Goal: Task Accomplishment & Management: Complete application form

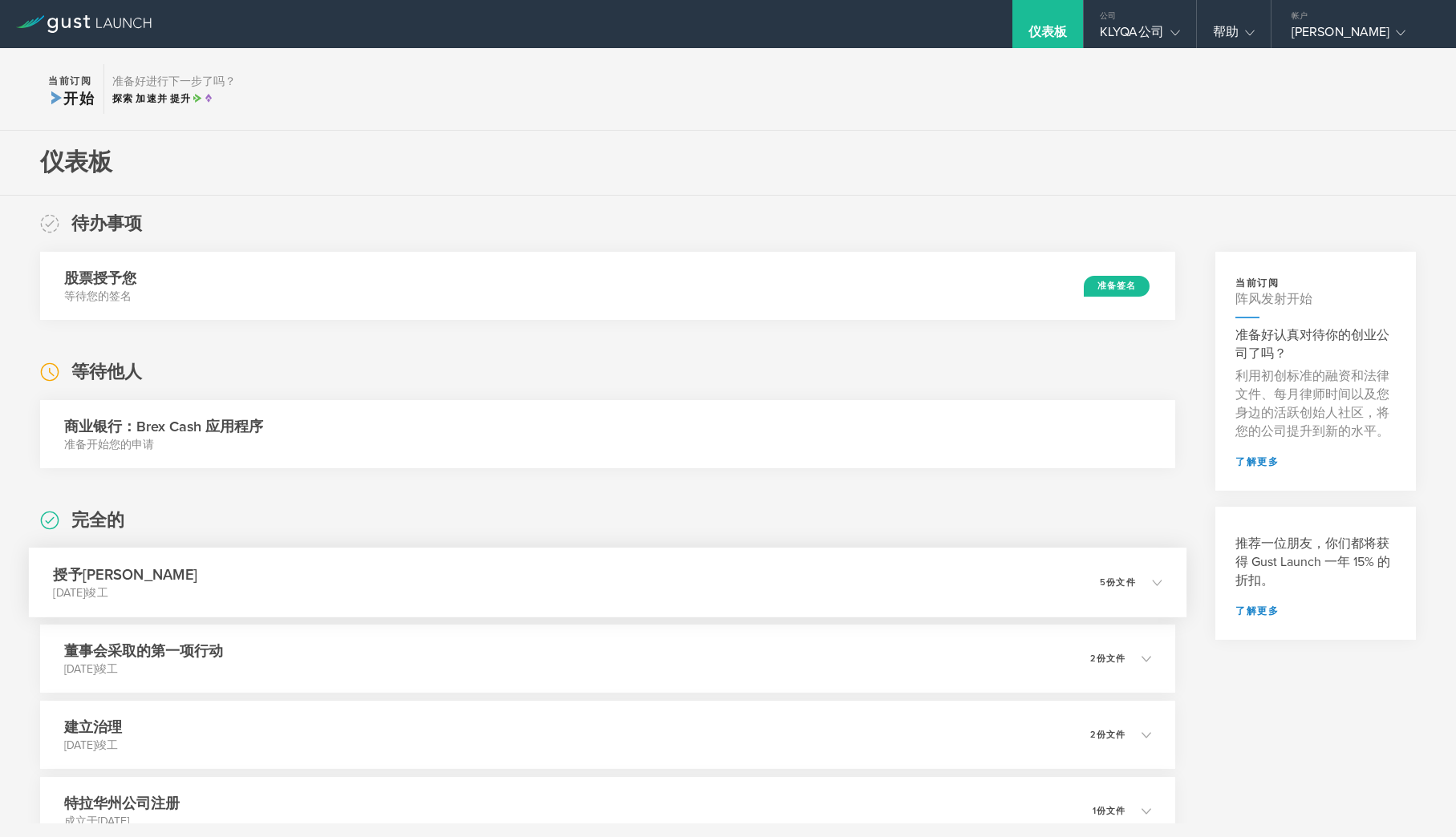
click at [1134, 581] on font "5份文件" at bounding box center [1117, 583] width 36 height 10
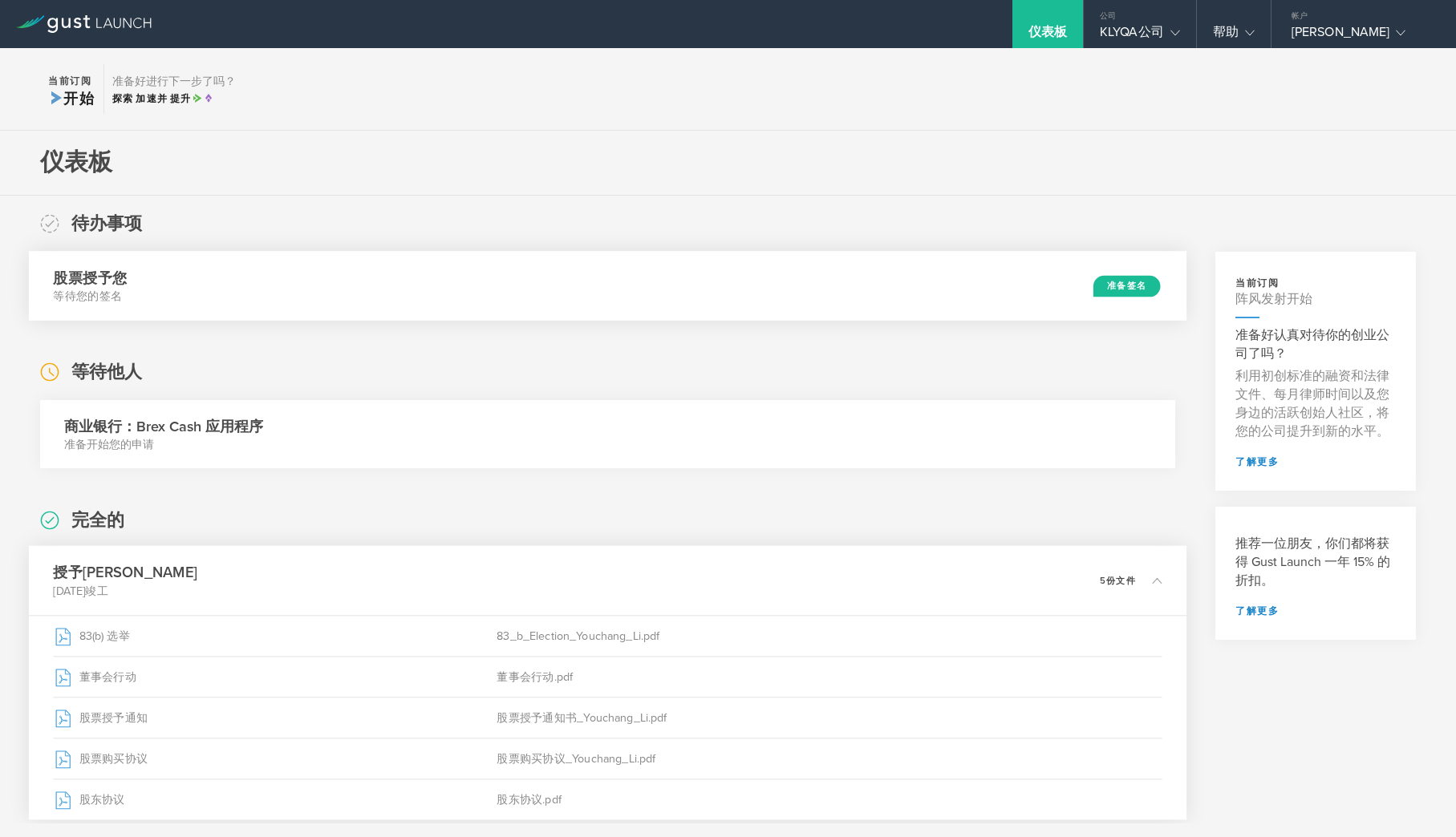
click at [1119, 283] on font "准备签名" at bounding box center [1127, 285] width 39 height 10
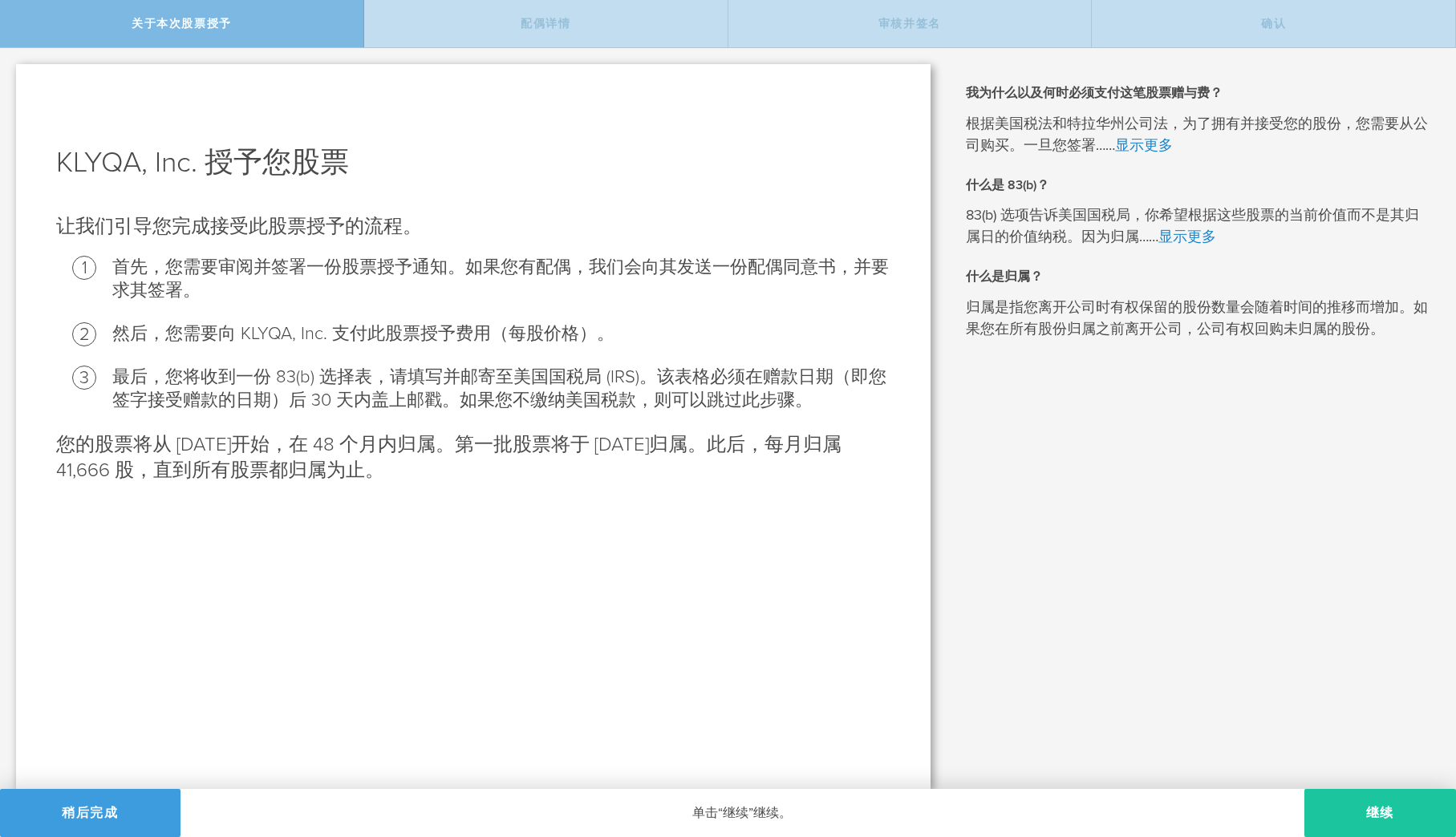
click at [1385, 815] on button "继续" at bounding box center [1380, 813] width 152 height 48
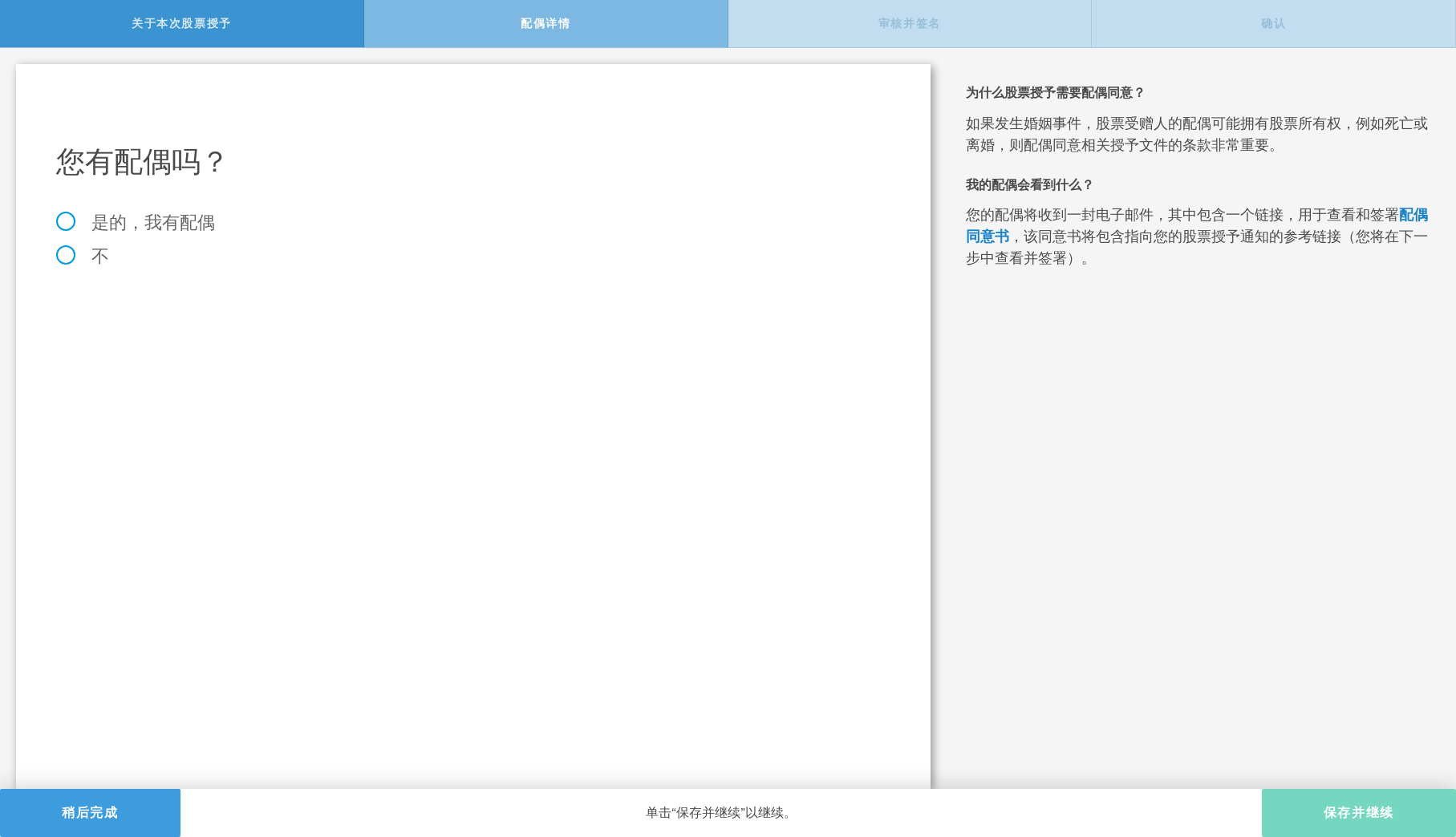
click at [87, 229] on label "是的，我有配偶" at bounding box center [473, 222] width 834 height 18
click at [10, 74] on input "是的，我有配偶" at bounding box center [5, 61] width 10 height 25
radio input "true"
click at [210, 351] on input "text" at bounding box center [529, 353] width 706 height 24
type input "Ying Zhou"
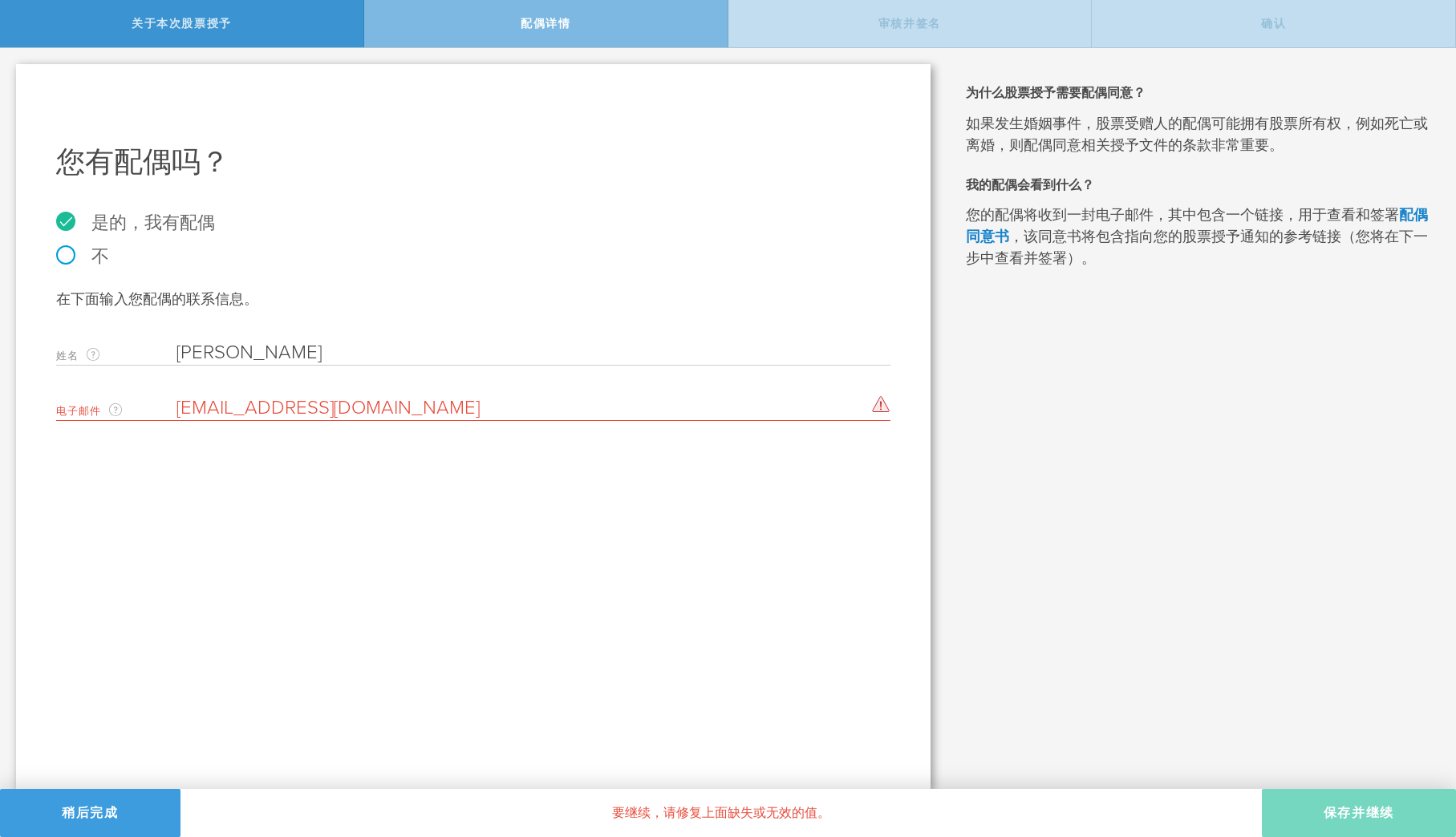
click at [413, 412] on input "[EMAIL_ADDRESS][DOMAIN_NAME]" at bounding box center [529, 408] width 706 height 24
paste input "holsteinholdings"
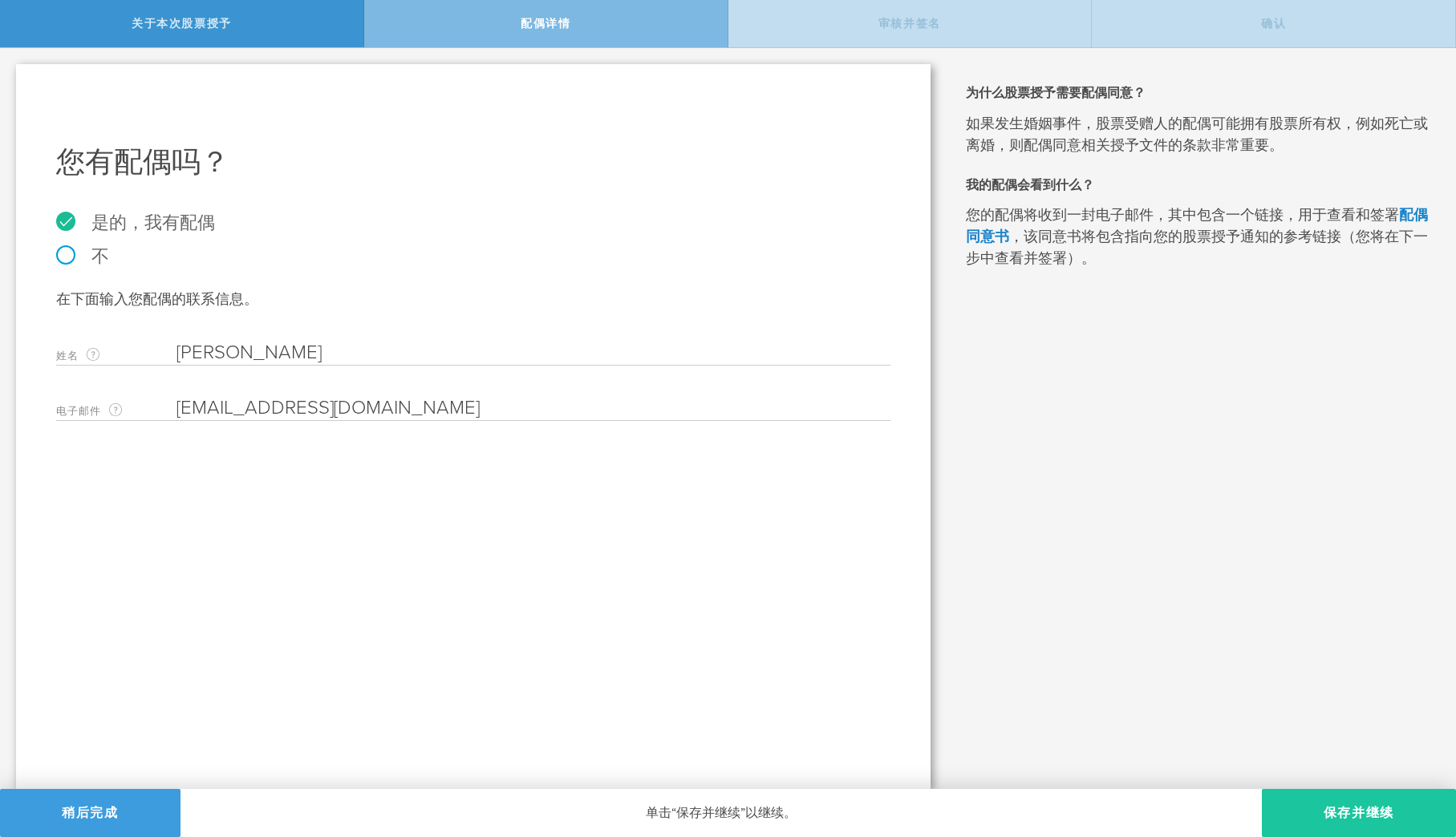
type input "[EMAIL_ADDRESS][DOMAIN_NAME]"
click at [1308, 818] on button "保存并继续" at bounding box center [1358, 813] width 194 height 48
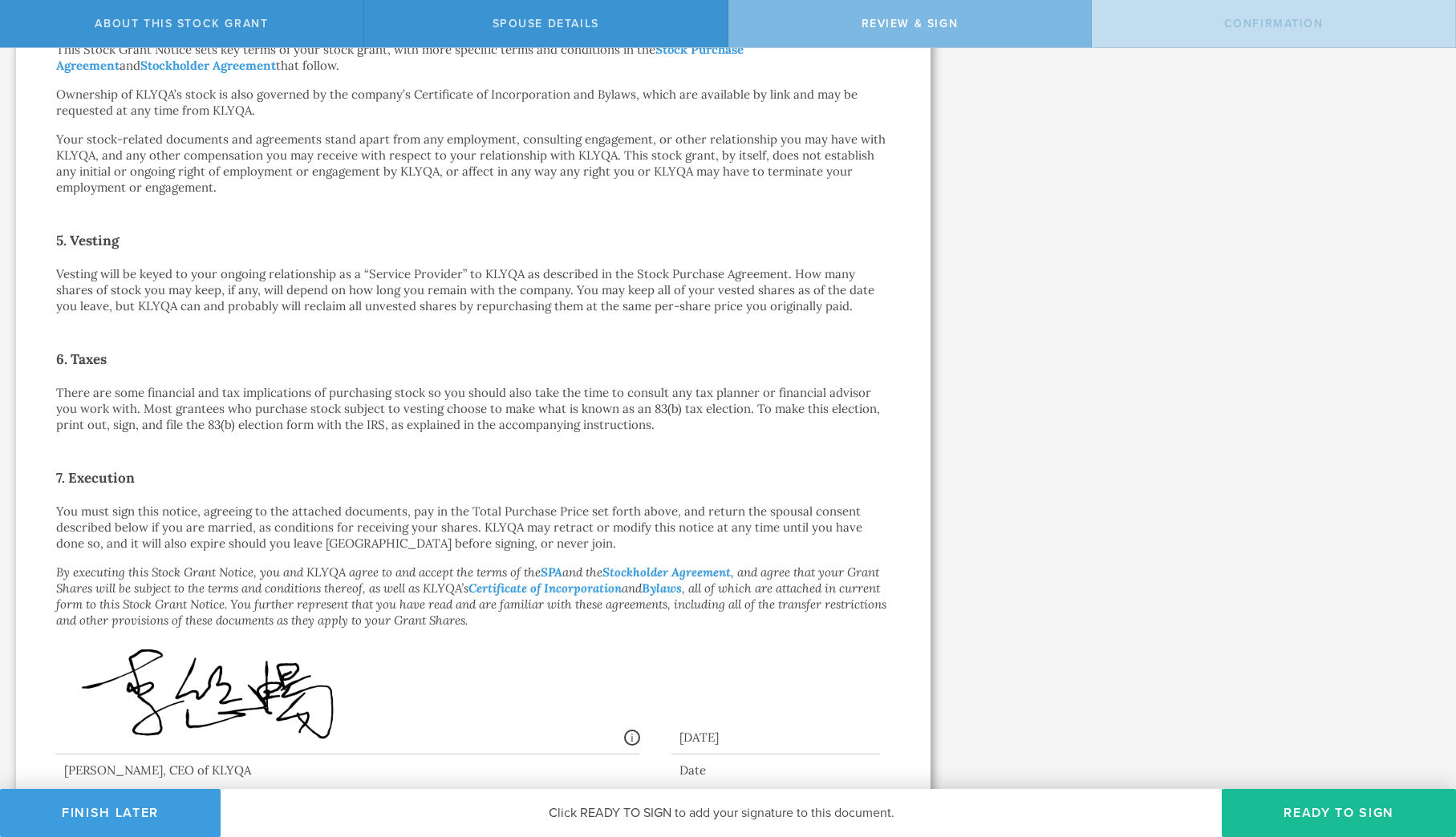
scroll to position [912, 0]
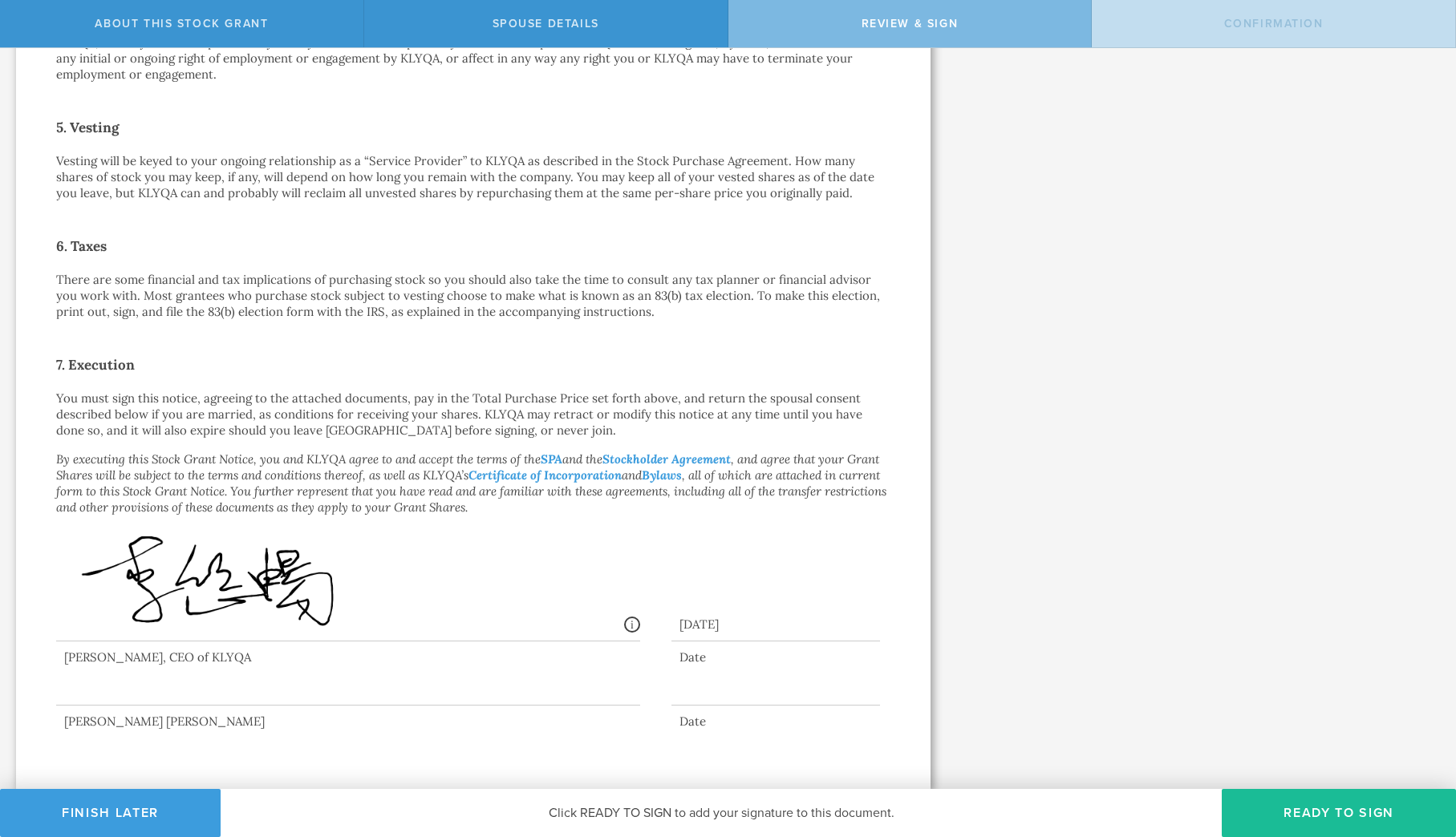
click at [1270, 805] on button "Ready to Sign" at bounding box center [1339, 813] width 234 height 48
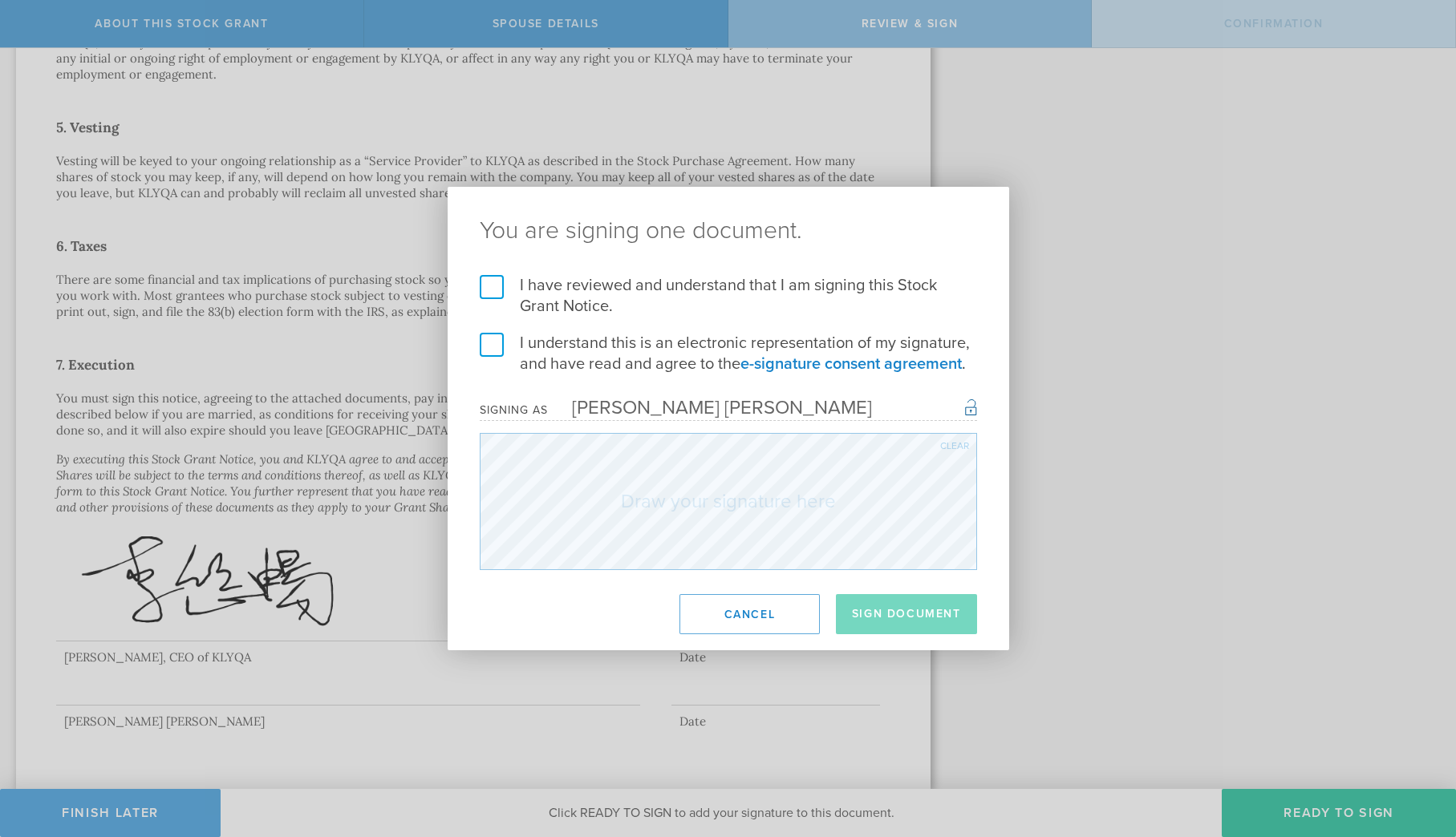
click at [487, 287] on label "I have reviewed and understand that I am signing this Stock Grant Notice." at bounding box center [728, 295] width 497 height 42
click at [0, 0] on input "I have reviewed and understand that I am signing this Stock Grant Notice." at bounding box center [0, 0] width 0 height 0
click at [491, 338] on label "I understand this is an electronic representation of my signature, and have rea…" at bounding box center [728, 353] width 497 height 42
click at [0, 0] on input "I understand this is an electronic representation of my signature, and have rea…" at bounding box center [0, 0] width 0 height 0
click at [954, 446] on div "Clear" at bounding box center [955, 445] width 29 height 9
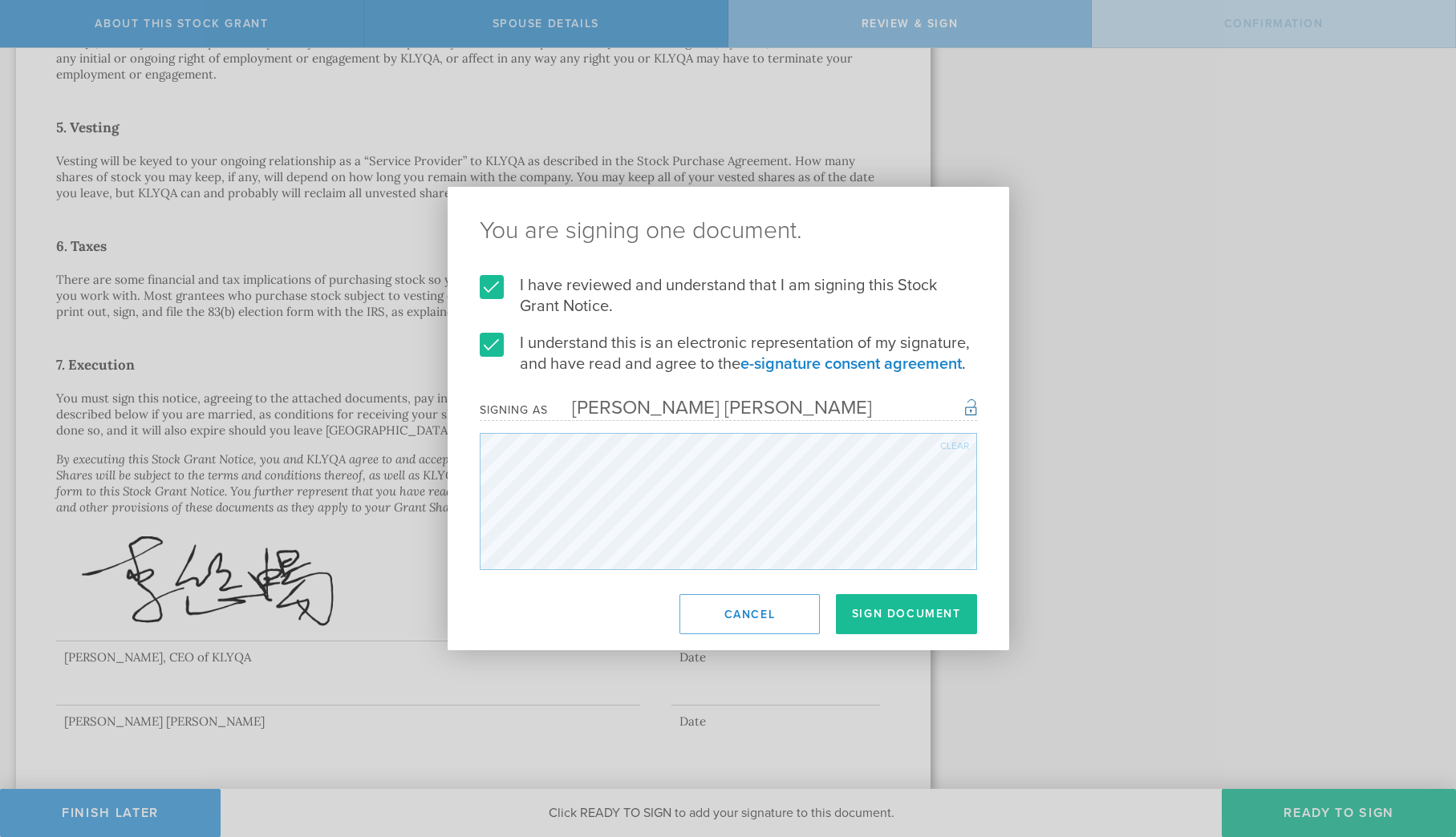
click at [940, 444] on div "Clear" at bounding box center [955, 445] width 29 height 9
click at [937, 446] on div "Clear" at bounding box center [728, 502] width 497 height 137
click at [949, 444] on div "Clear" at bounding box center [955, 445] width 29 height 9
click at [1035, 499] on div "You are signing one document. I have reviewed and understand that I am signing …" at bounding box center [728, 418] width 1456 height 837
click at [947, 446] on div "Clear" at bounding box center [955, 445] width 29 height 9
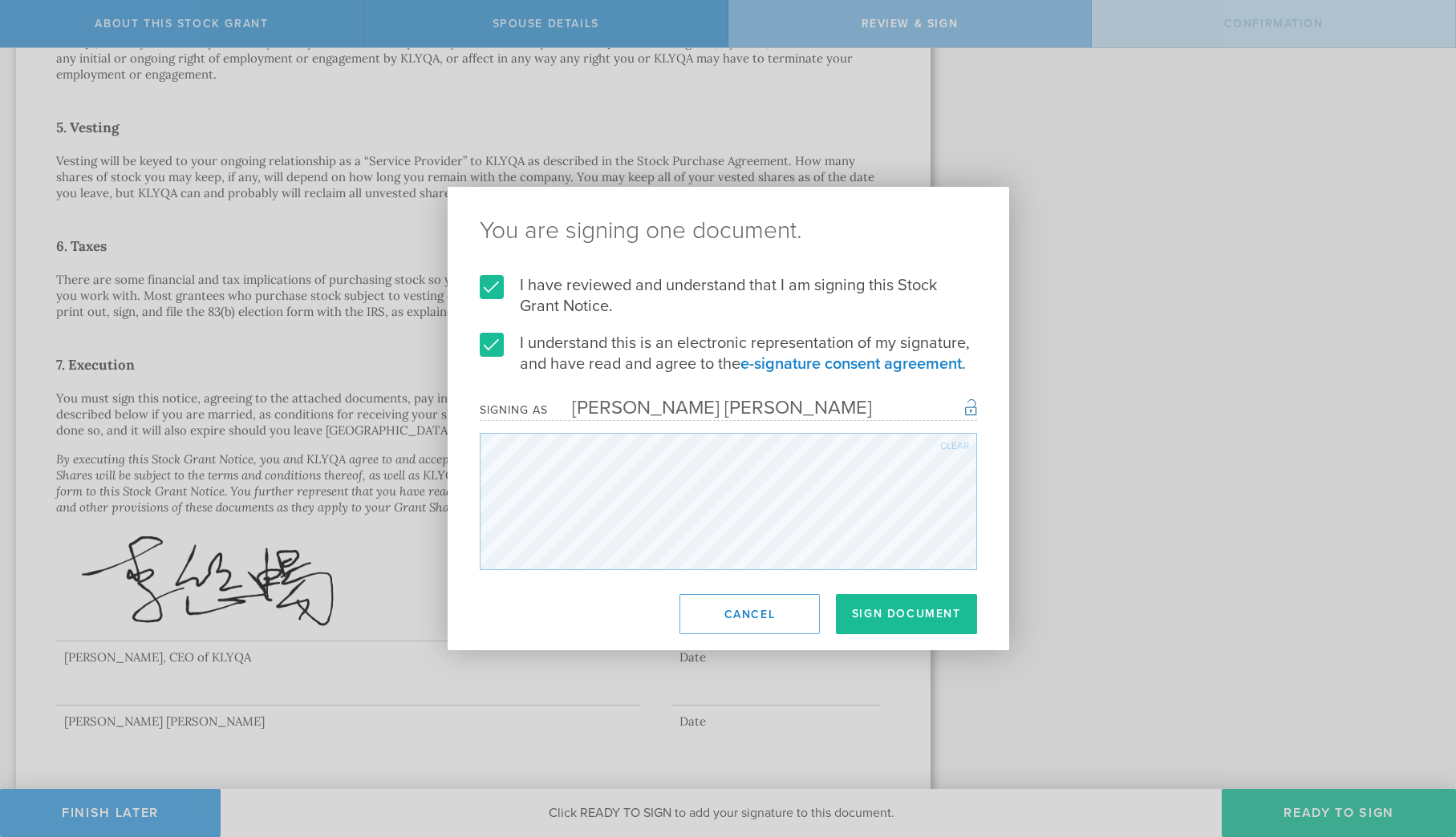
click at [964, 441] on div "Clear" at bounding box center [955, 445] width 29 height 9
click at [1028, 523] on div "You are signing one document. I have reviewed and understand that I am signing …" at bounding box center [728, 418] width 1456 height 837
click at [944, 441] on div "Clear" at bounding box center [955, 445] width 29 height 9
drag, startPoint x: 958, startPoint y: 448, endPoint x: 946, endPoint y: 449, distance: 12.0
click at [957, 448] on div "Clear" at bounding box center [955, 445] width 29 height 9
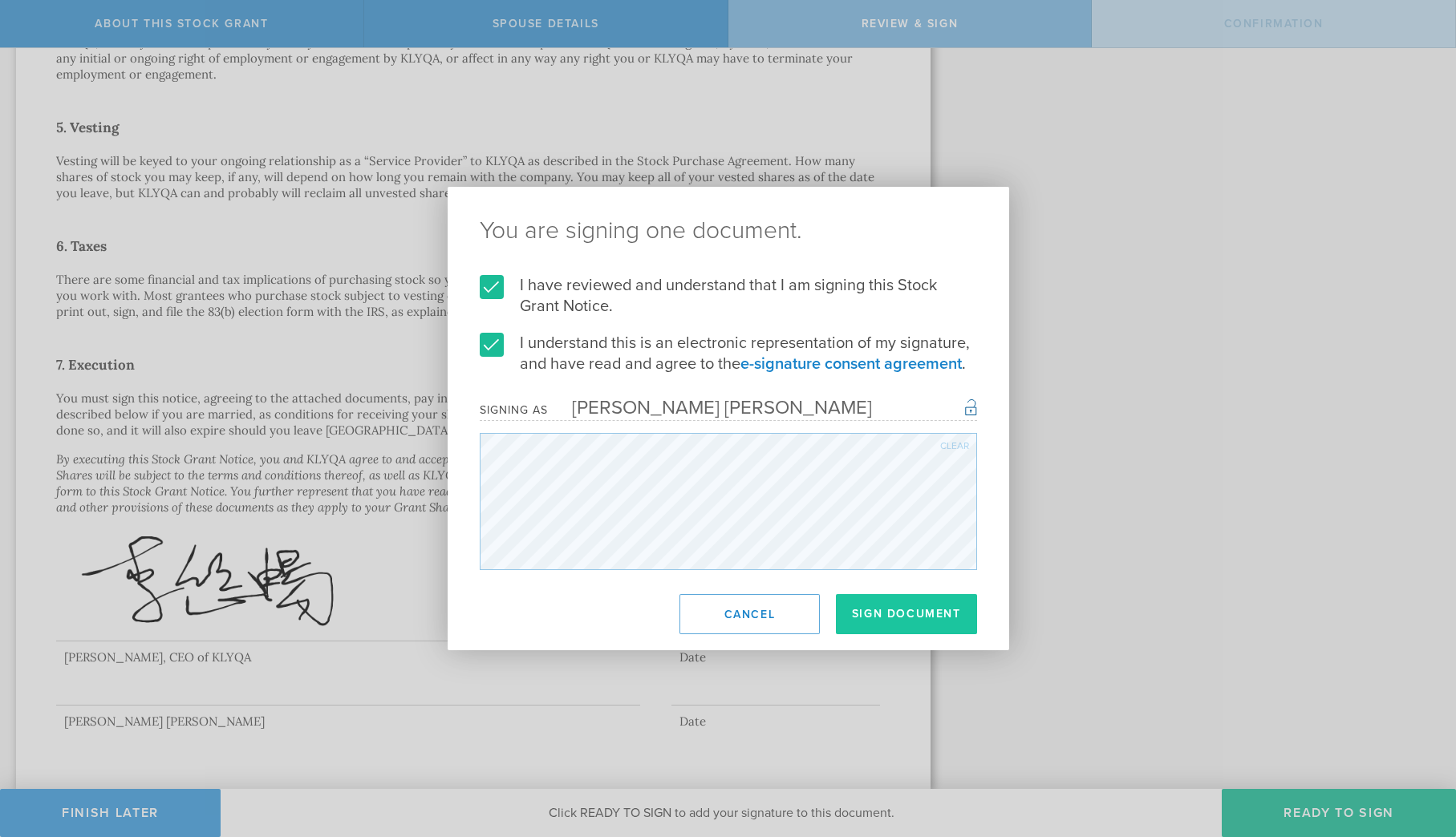
click at [892, 617] on button "Sign Document" at bounding box center [906, 614] width 141 height 40
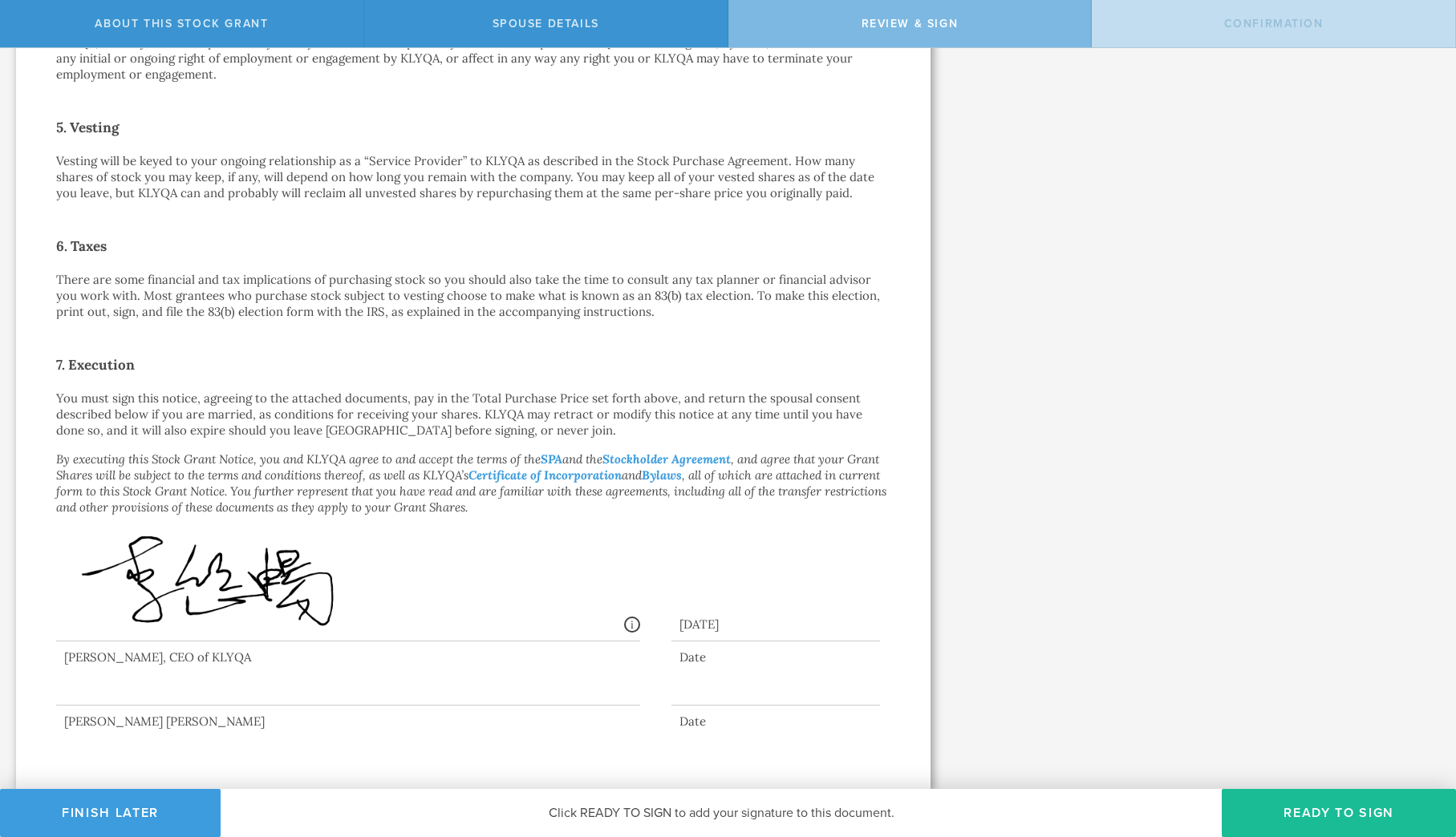
scroll to position [0, 0]
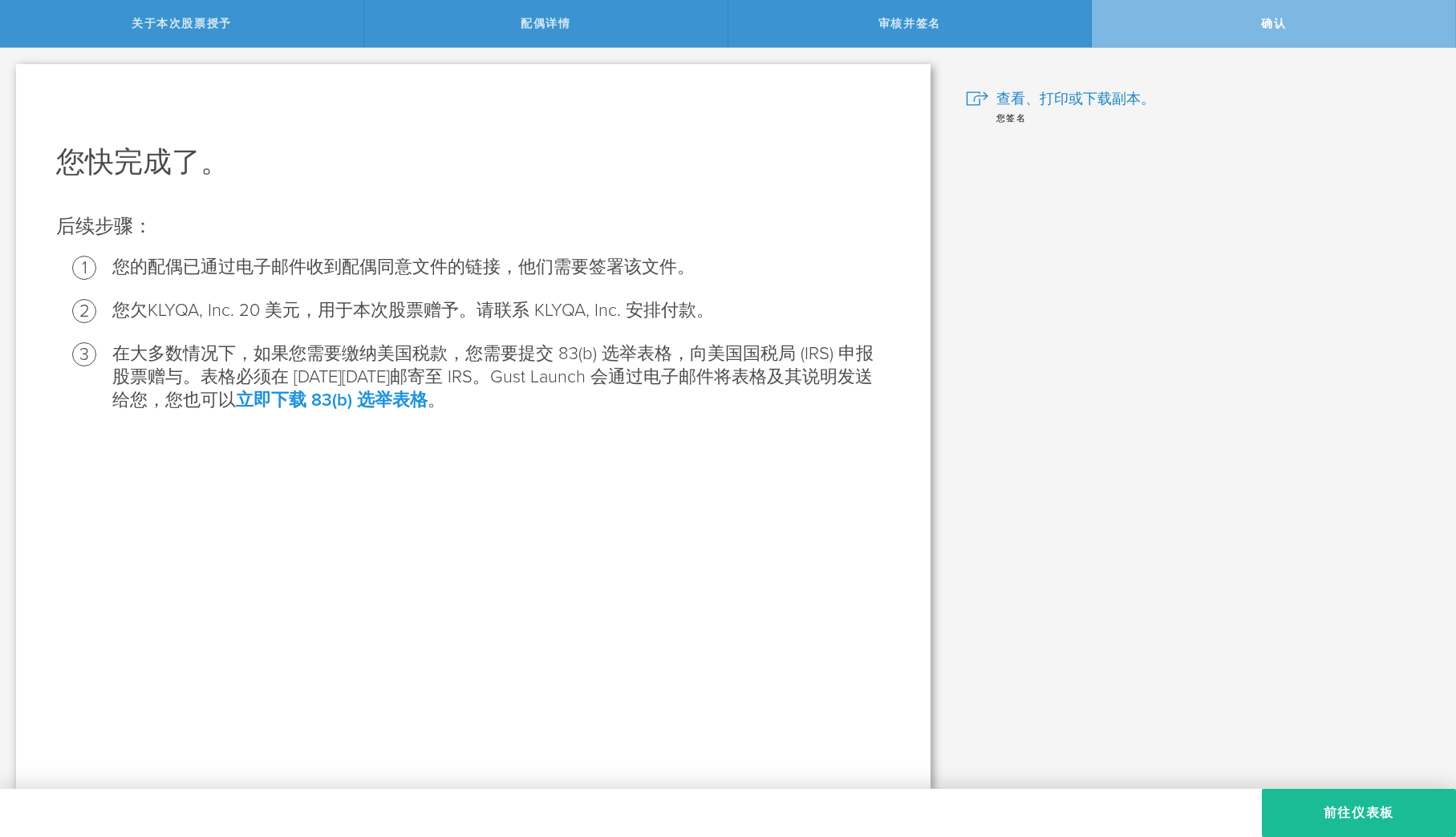
click at [405, 407] on font "立即下载 83(b) 选举表格" at bounding box center [332, 400] width 192 height 21
click at [416, 401] on font "立即下载 83(b) 选举表格" at bounding box center [332, 400] width 192 height 21
drag, startPoint x: 395, startPoint y: 401, endPoint x: 350, endPoint y: 405, distance: 45.2
click at [395, 401] on font "立即下载 83(b) 选举表格" at bounding box center [332, 400] width 192 height 21
click at [329, 403] on font "立即下载 83(b) 选举表格" at bounding box center [332, 400] width 192 height 21
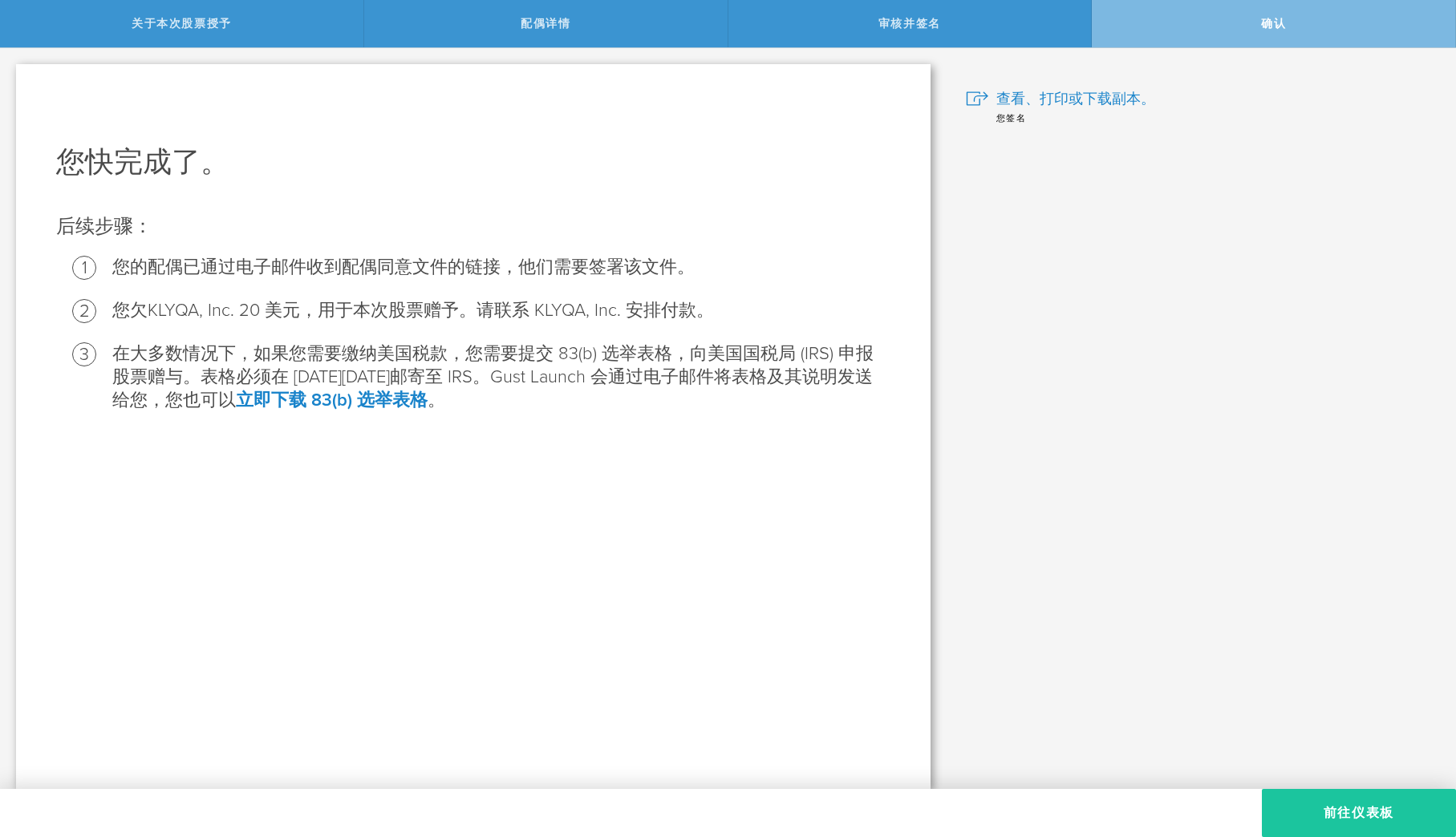
click at [1355, 808] on font "前往仪表板" at bounding box center [1358, 812] width 70 height 16
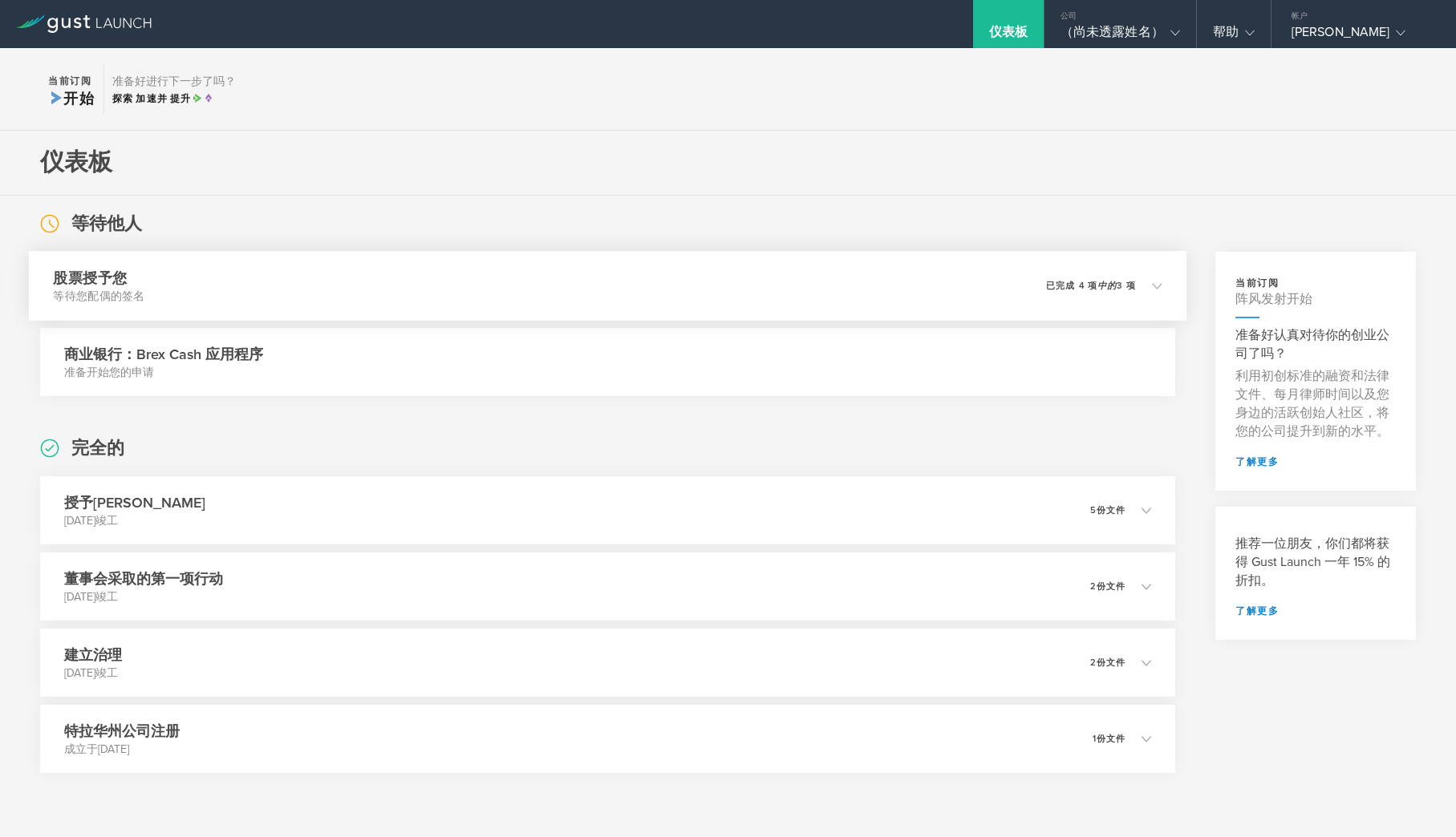
click at [1153, 293] on div "0 无法送达 已完成 4 项 中的 3 项" at bounding box center [1104, 287] width 116 height 27
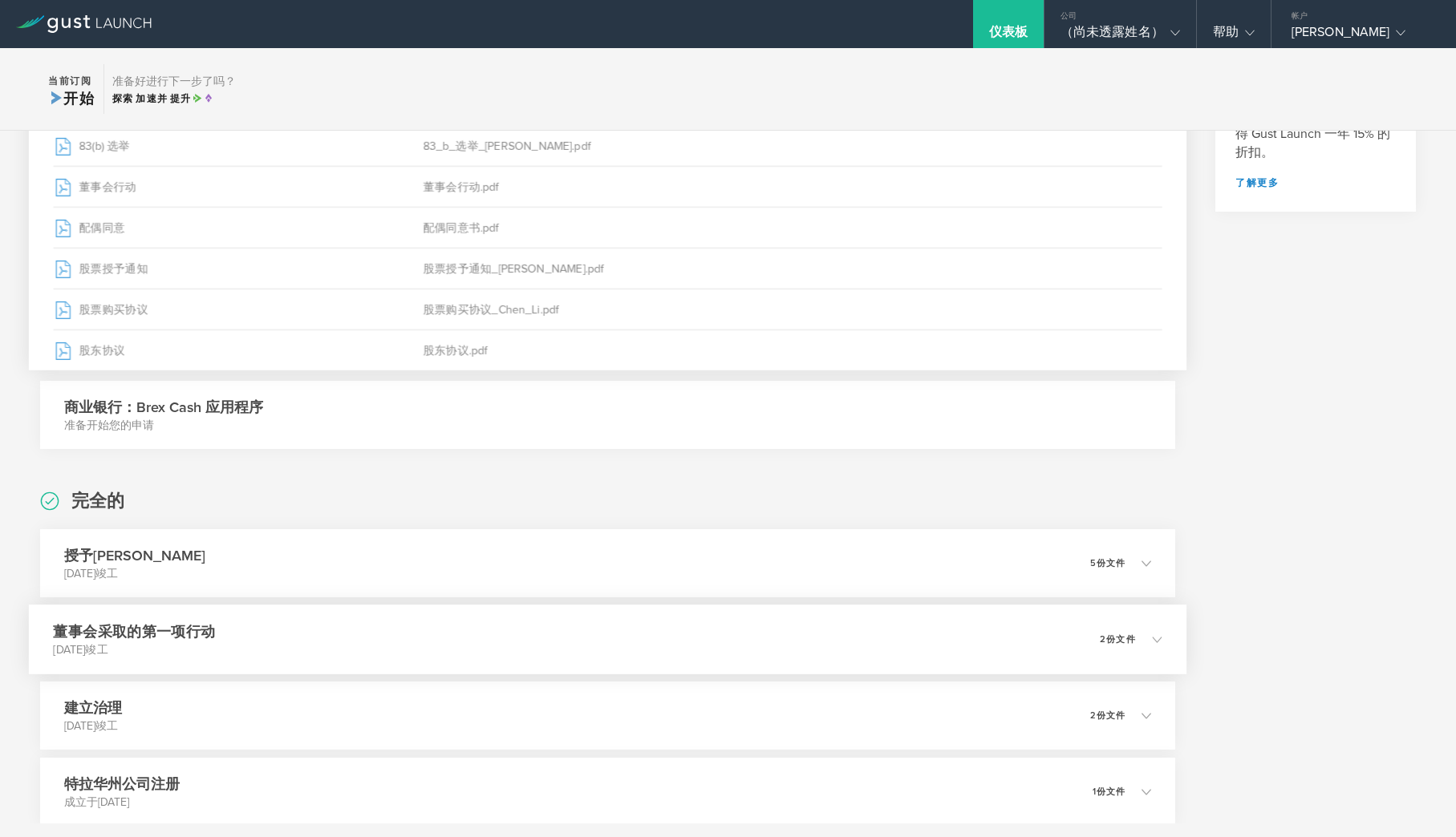
scroll to position [567, 0]
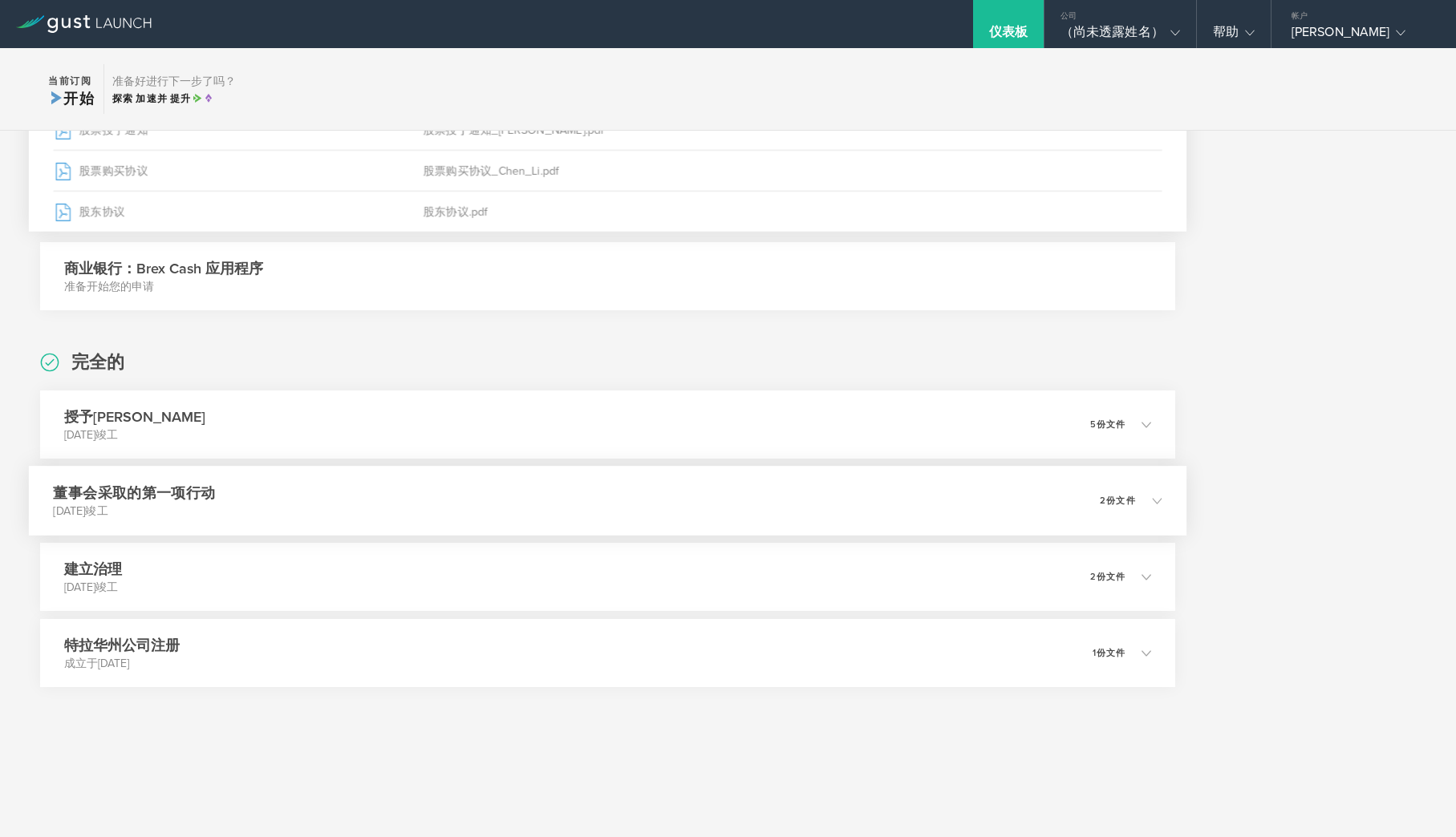
click at [1134, 508] on div "2份文件" at bounding box center [1131, 501] width 63 height 27
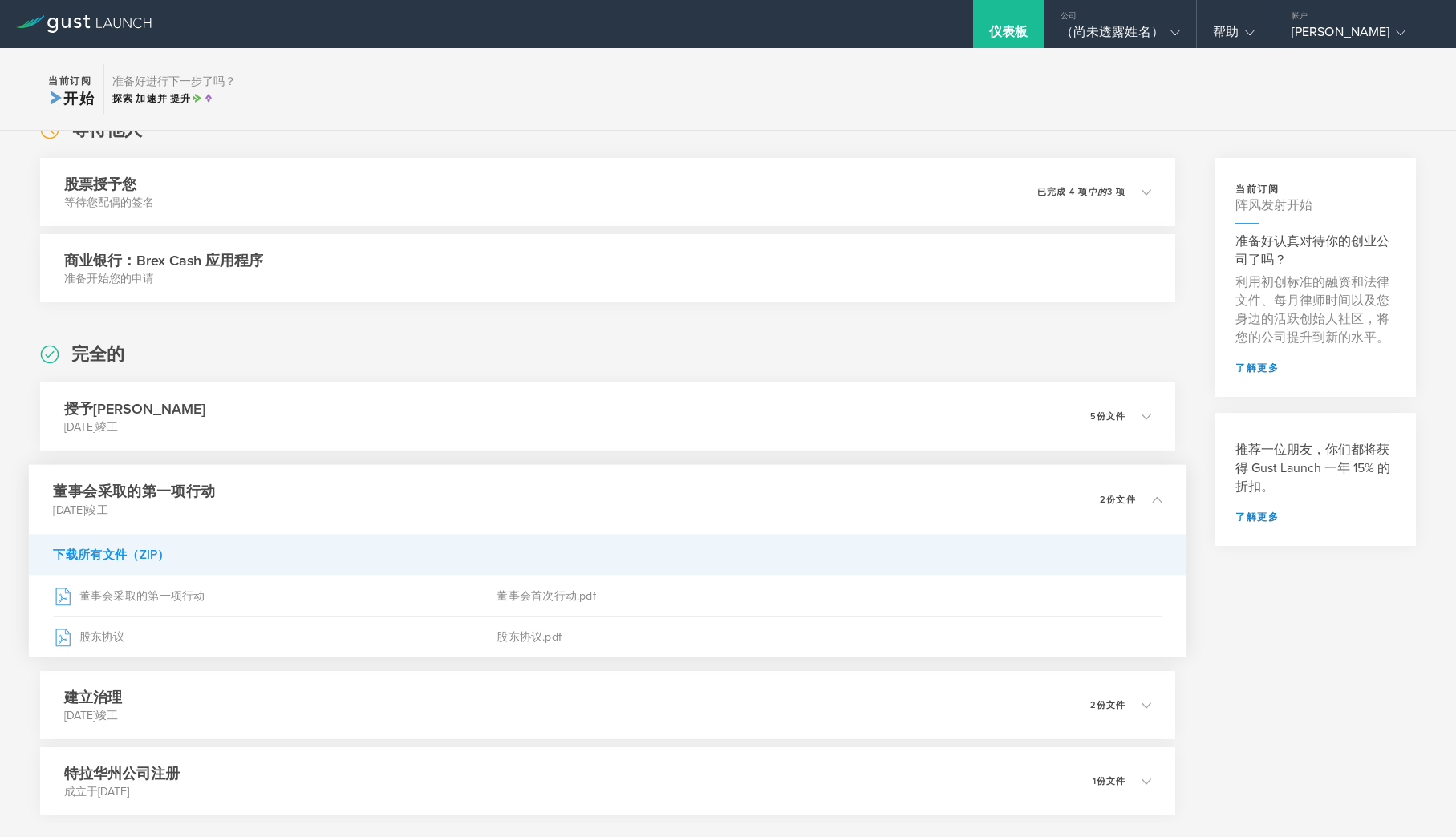
scroll to position [222, 0]
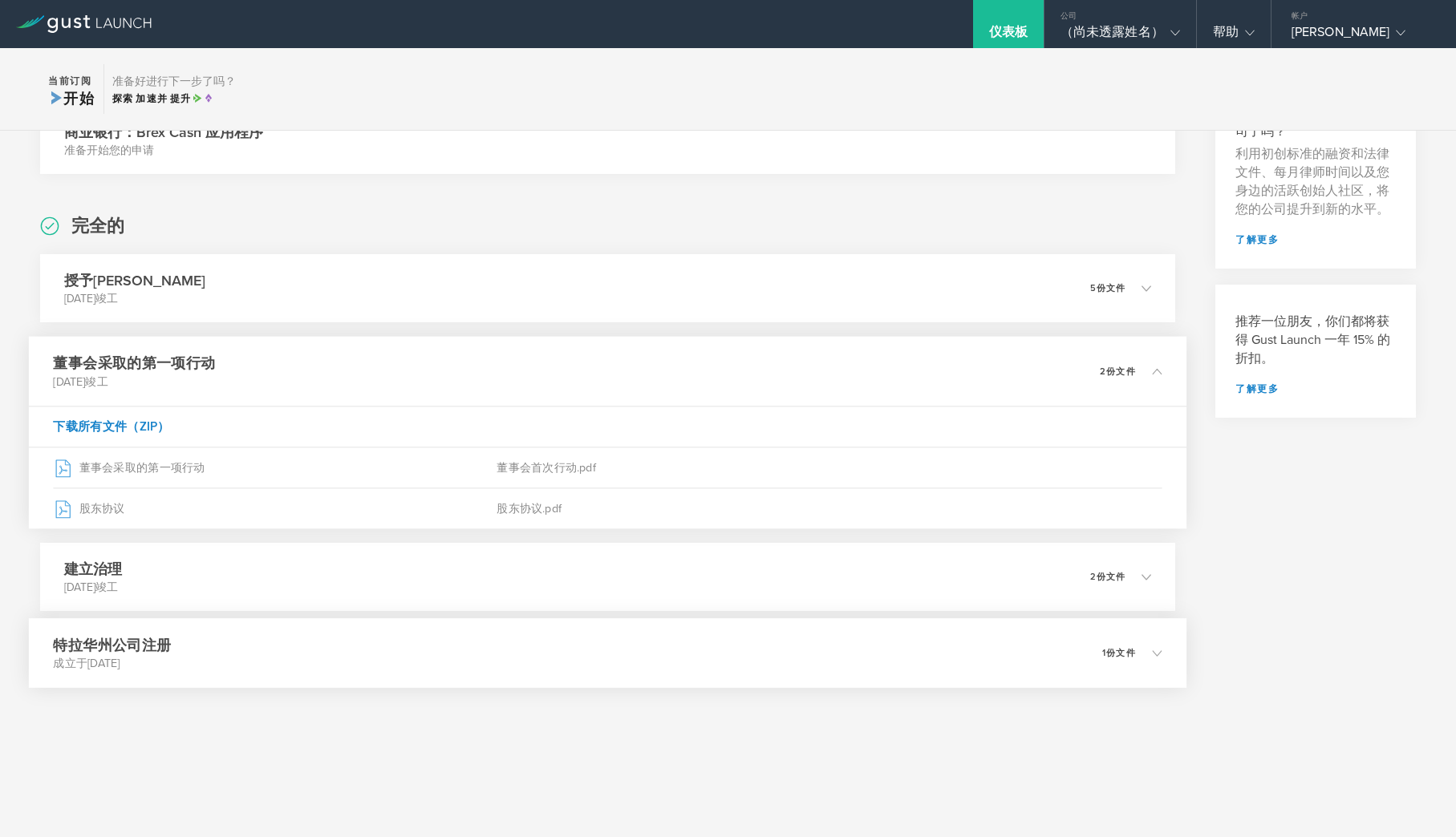
click at [1130, 652] on font "1份文件" at bounding box center [1119, 653] width 34 height 10
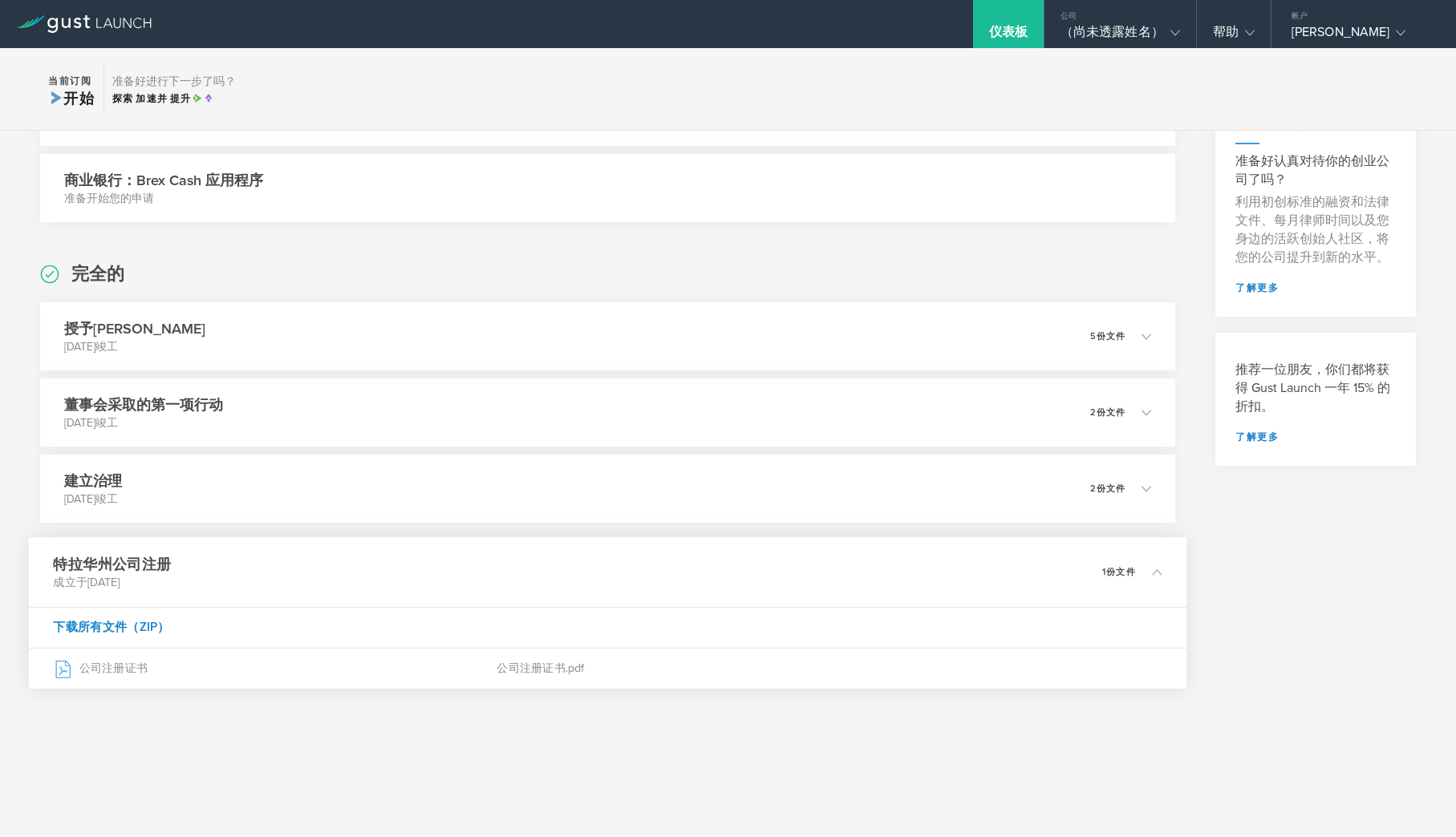
scroll to position [0, 0]
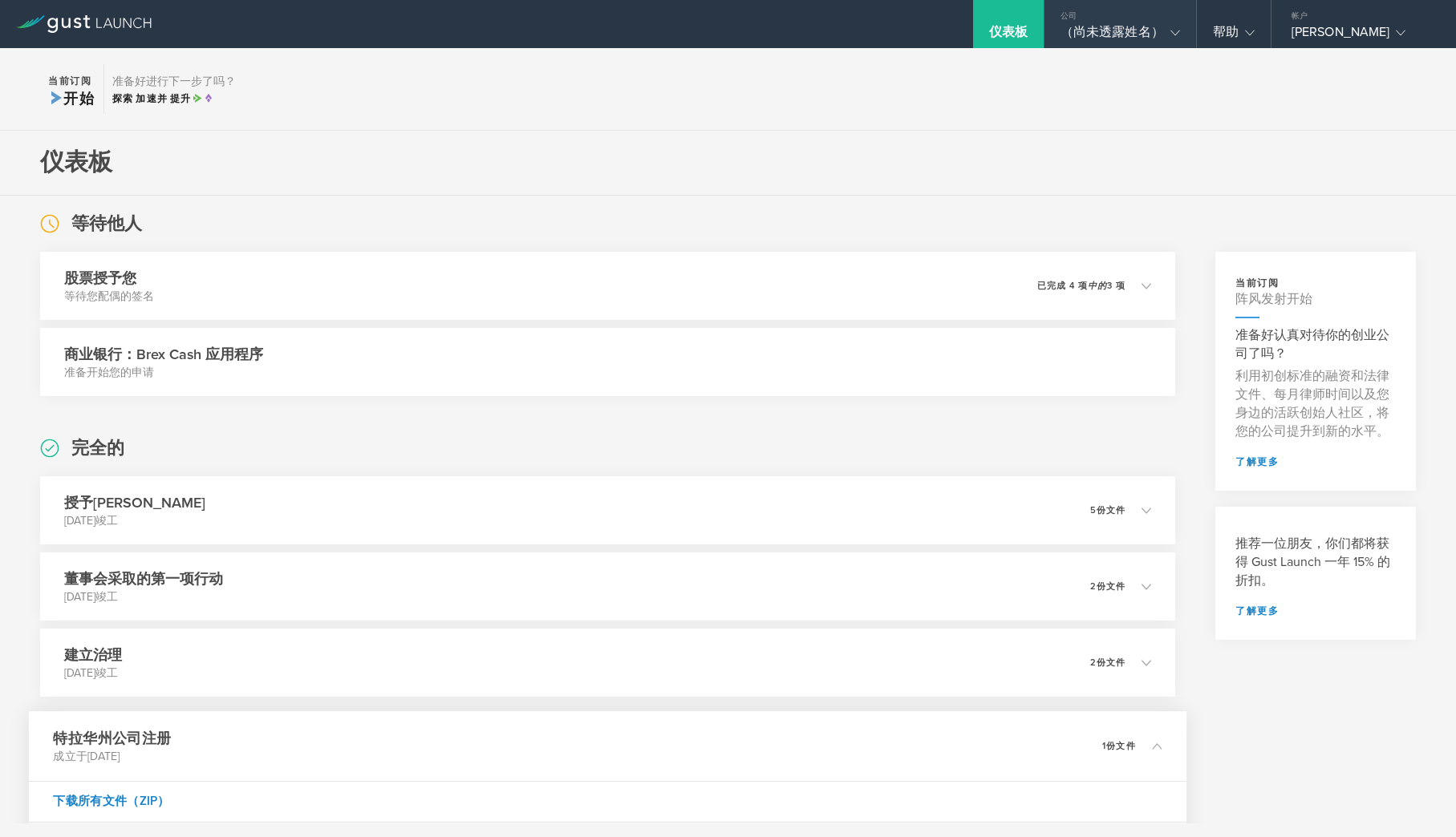
click at [1101, 36] on font "（尚未透露姓名）" at bounding box center [1112, 31] width 104 height 16
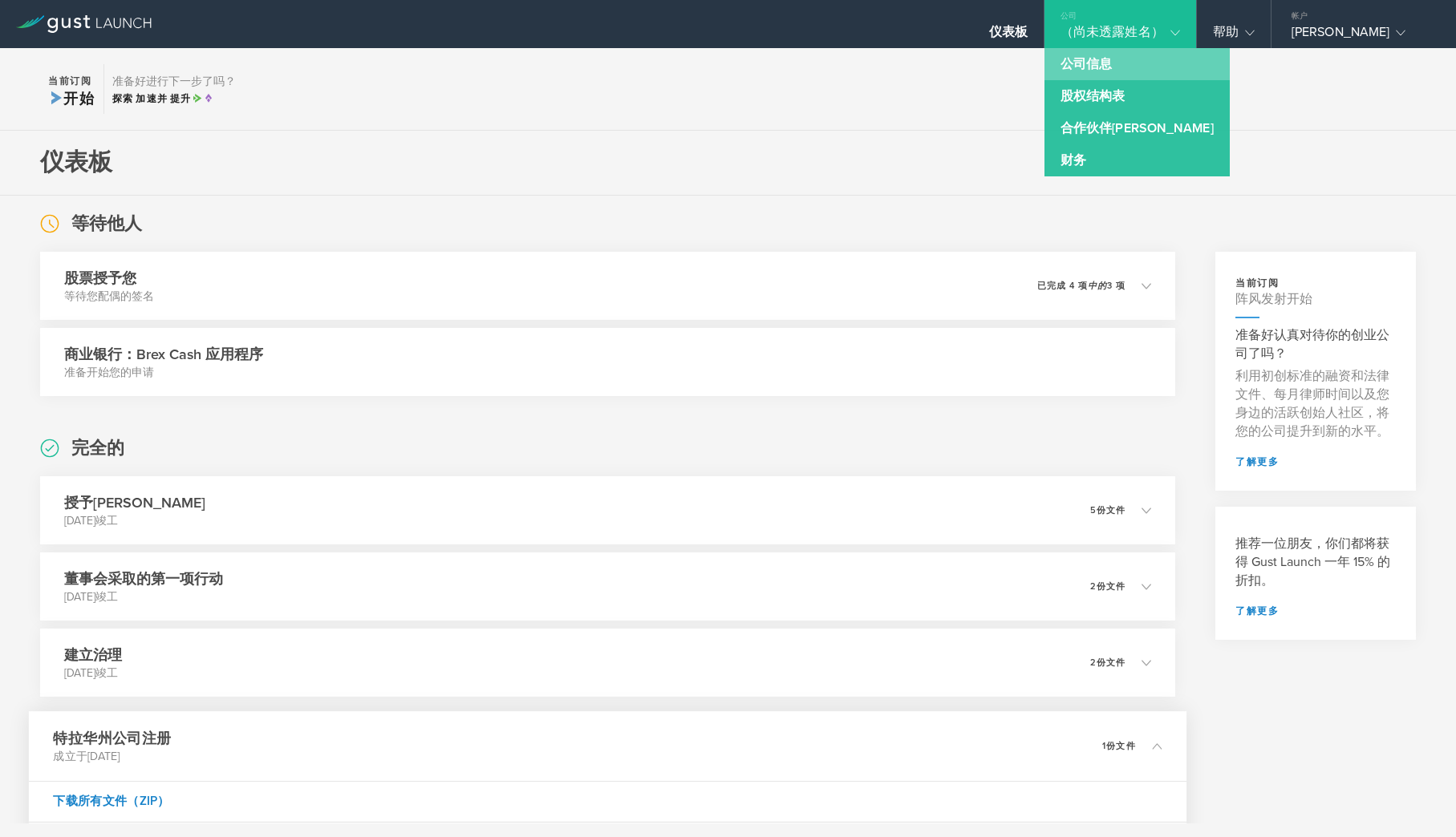
click at [1083, 61] on font "公司信息" at bounding box center [1086, 64] width 52 height 16
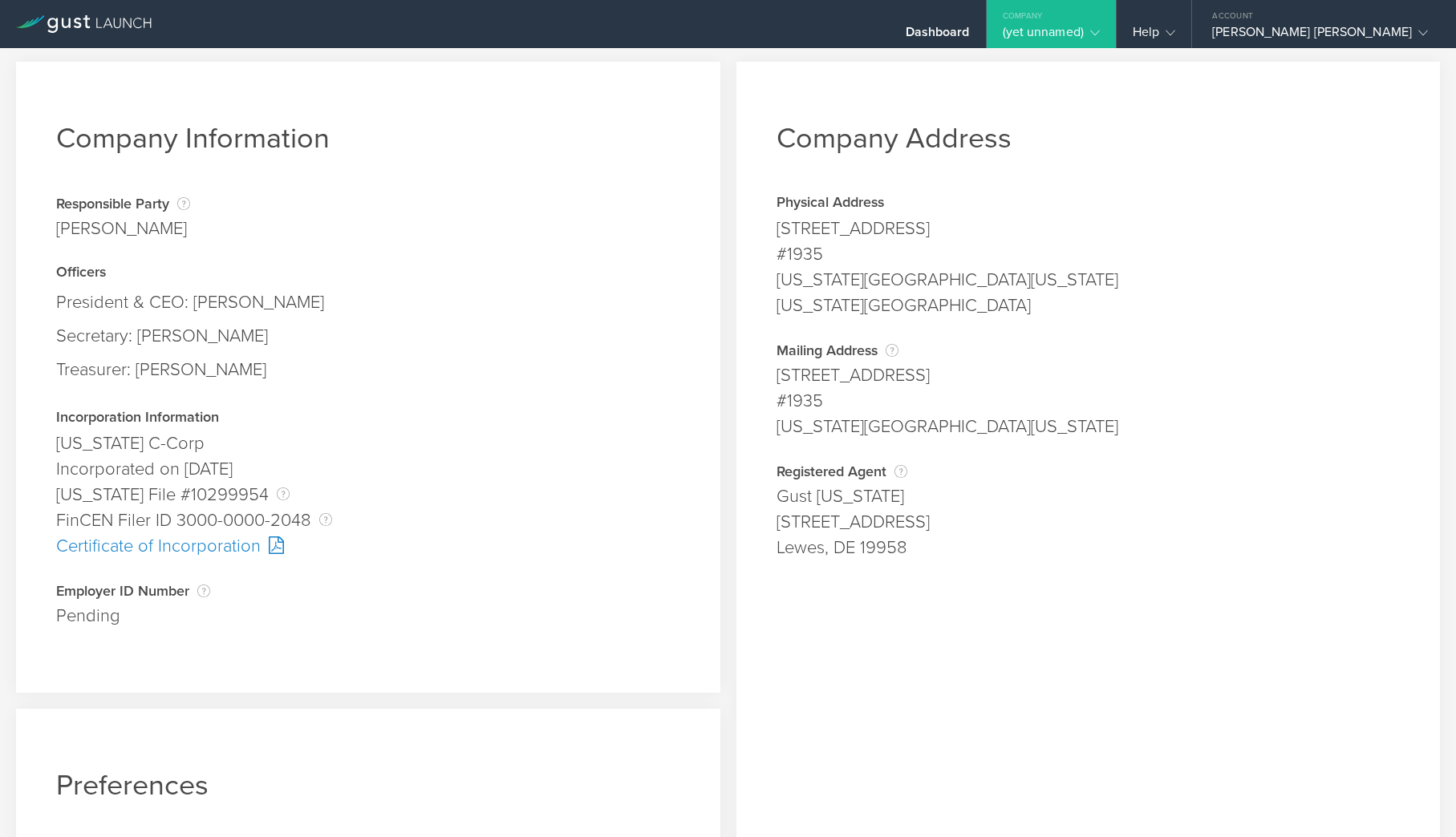
scroll to position [1, 0]
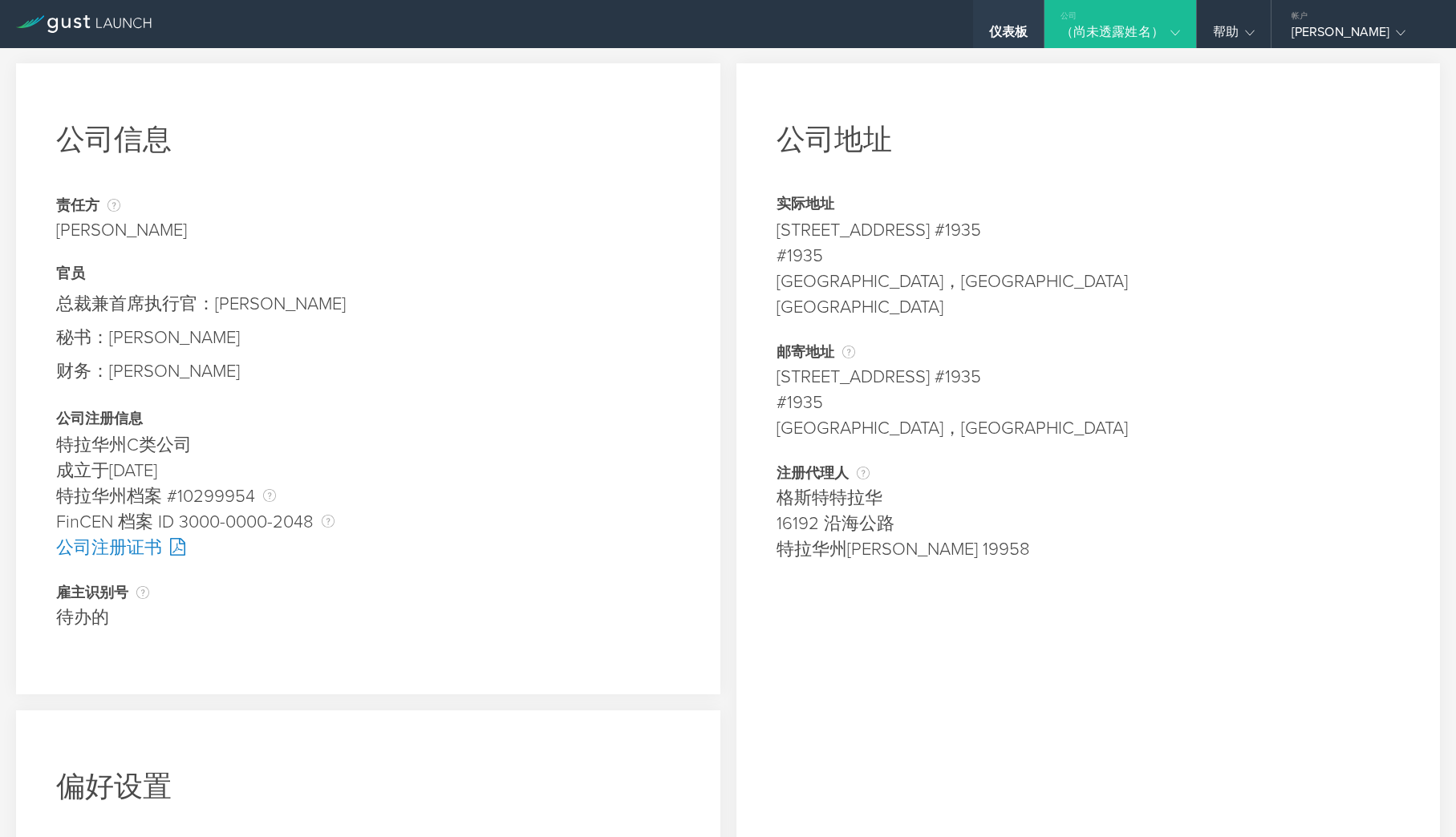
click at [1005, 34] on font "仪表板" at bounding box center [1008, 31] width 38 height 16
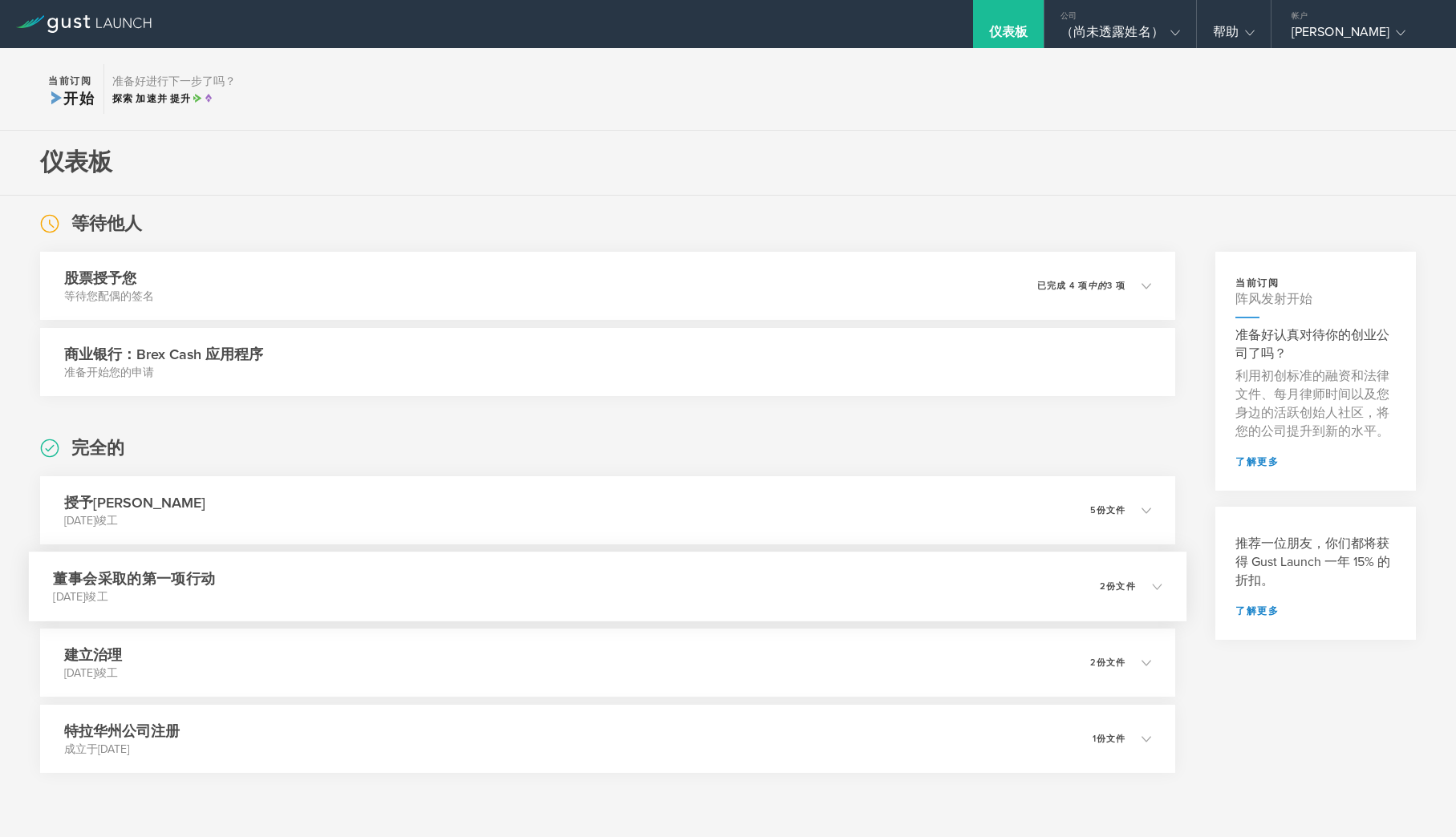
scroll to position [47, 0]
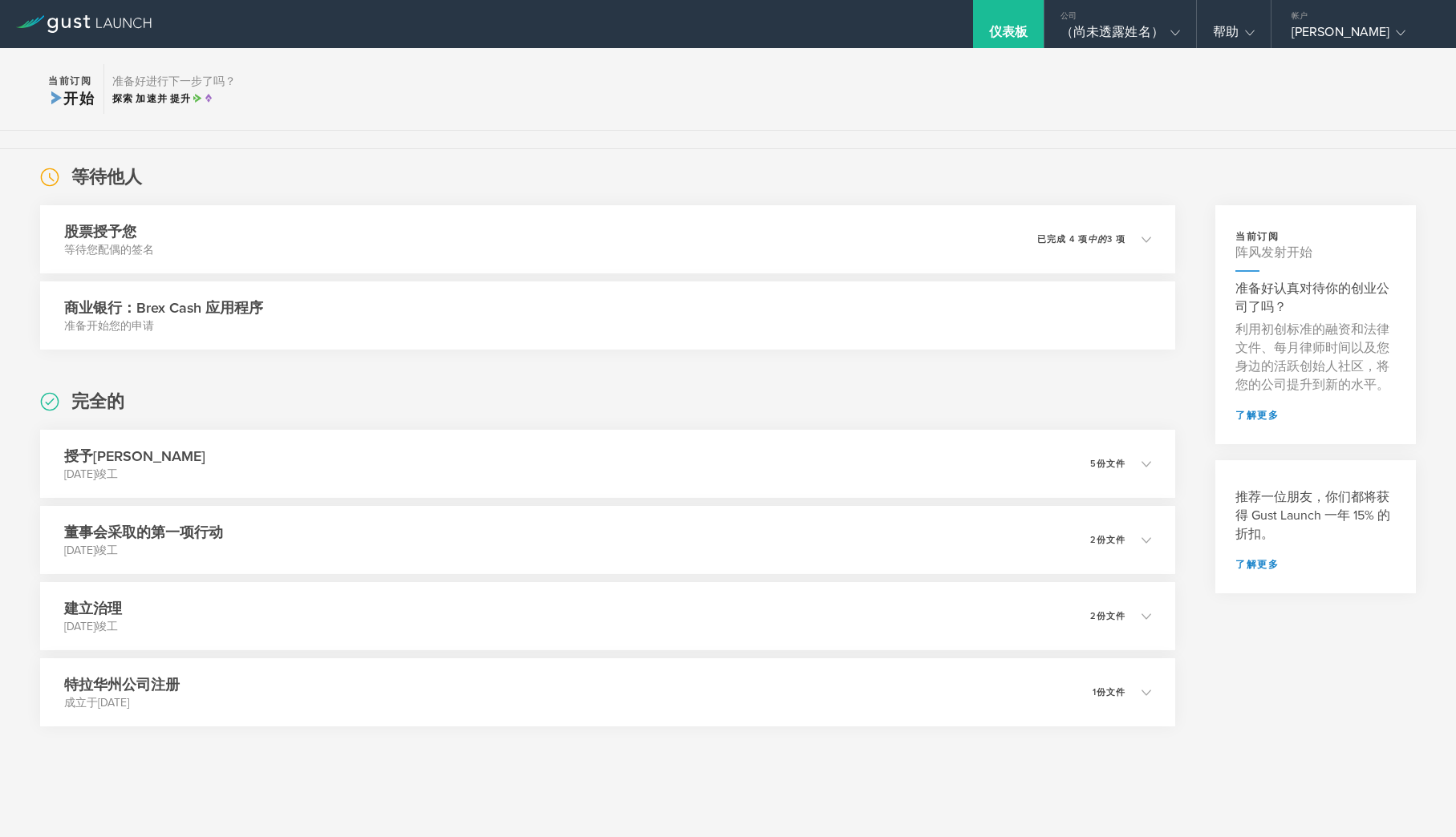
click at [634, 317] on div "商业银行：Brex Cash 应用程序 准备开始您的申请" at bounding box center [608, 315] width 1135 height 68
click at [149, 306] on font "商业银行：Brex Cash 应用程序" at bounding box center [164, 308] width 199 height 18
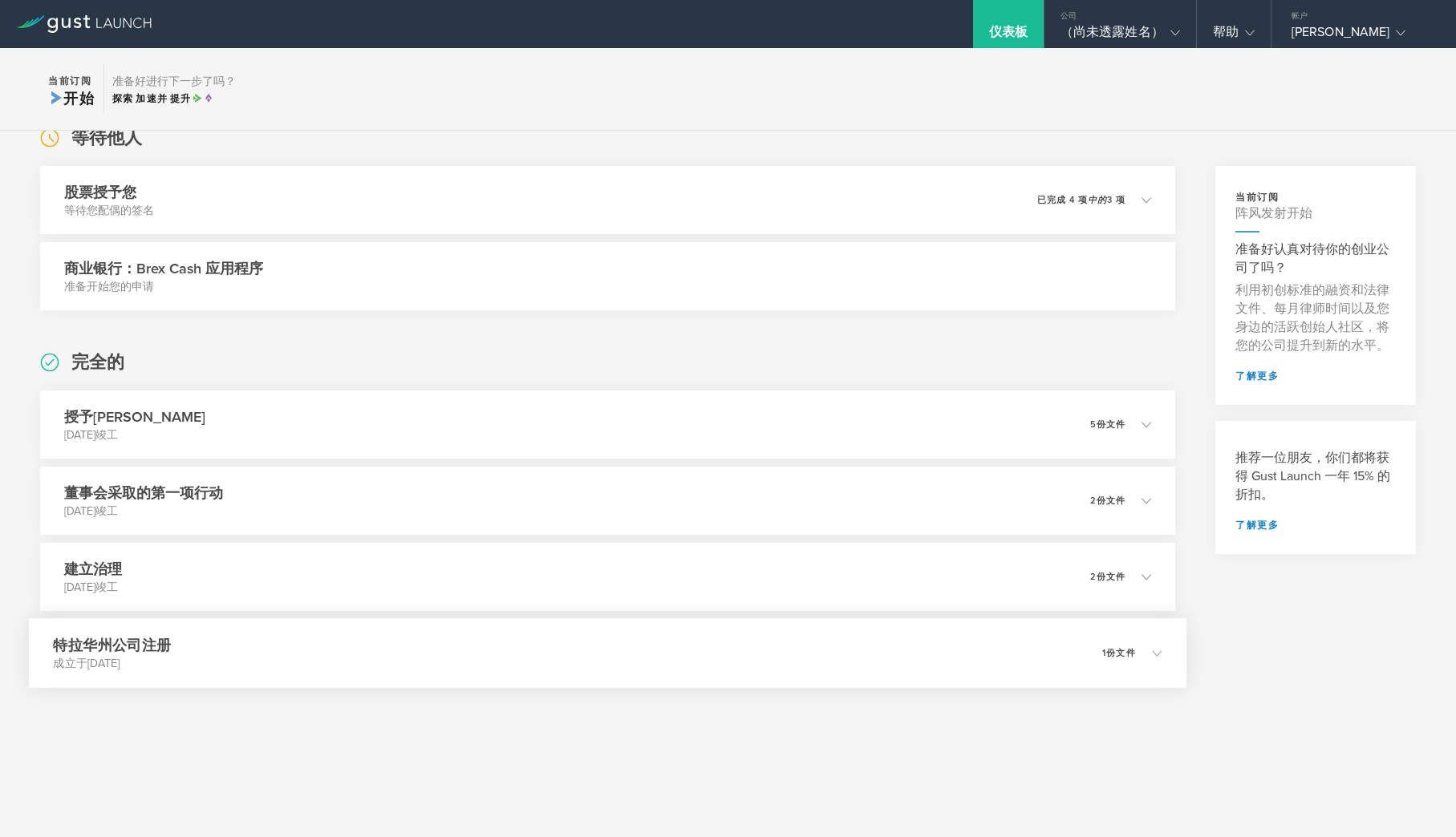
scroll to position [0, 0]
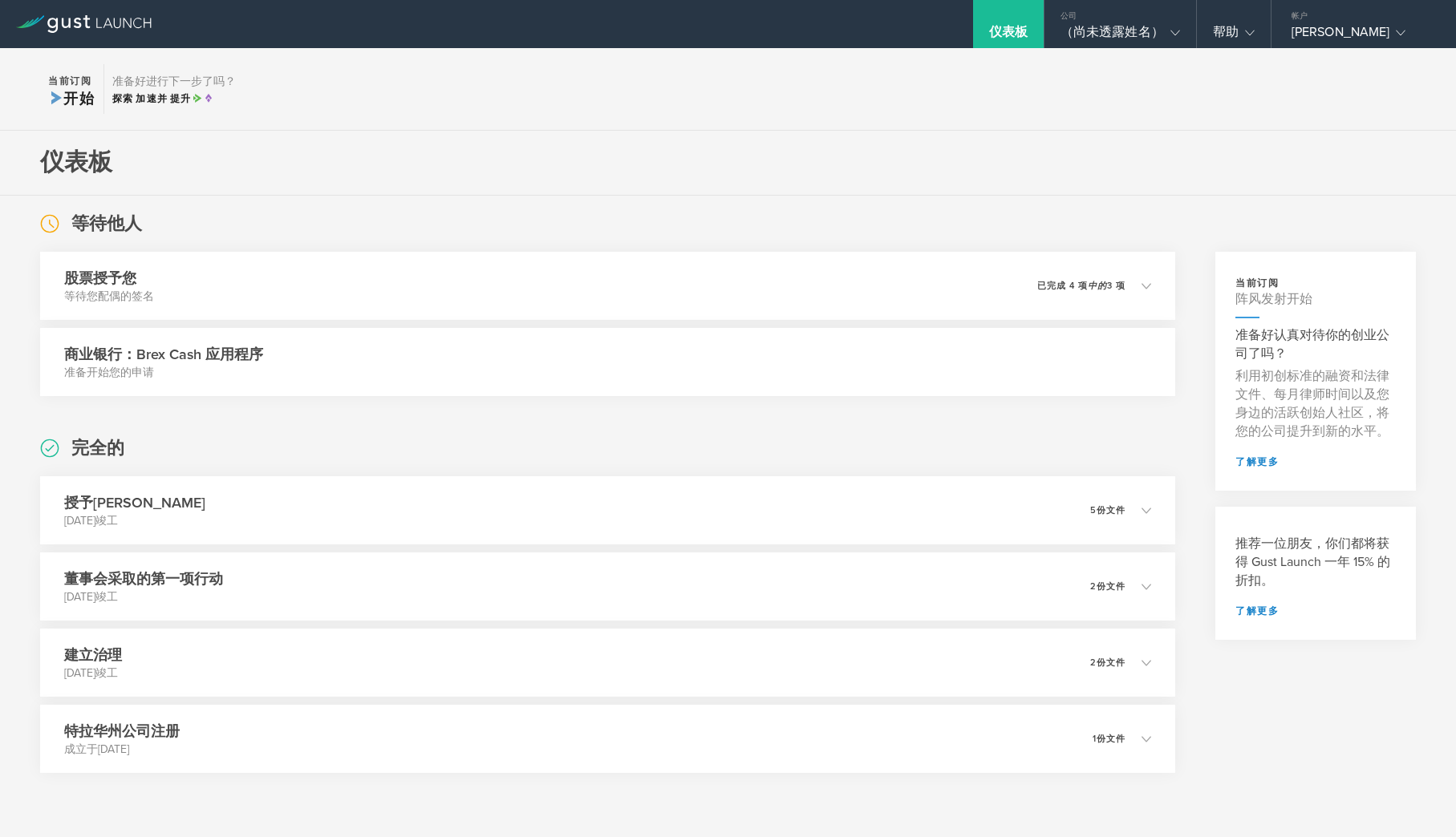
click at [68, 92] on font "开始" at bounding box center [80, 98] width 32 height 18
click at [61, 22] on icon at bounding box center [84, 24] width 136 height 18
click at [1117, 660] on font "2份文件" at bounding box center [1117, 662] width 36 height 10
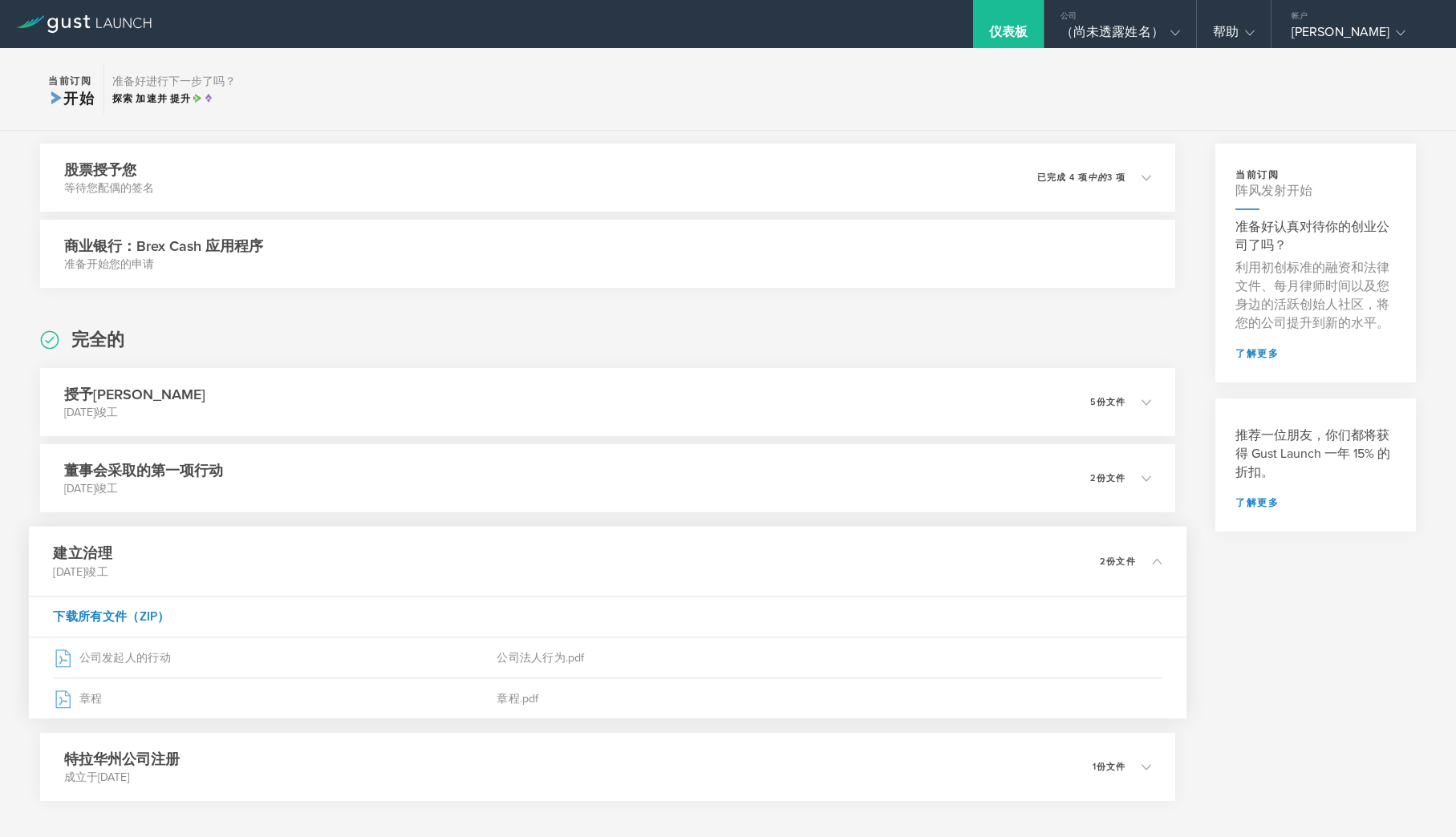
scroll to position [126, 0]
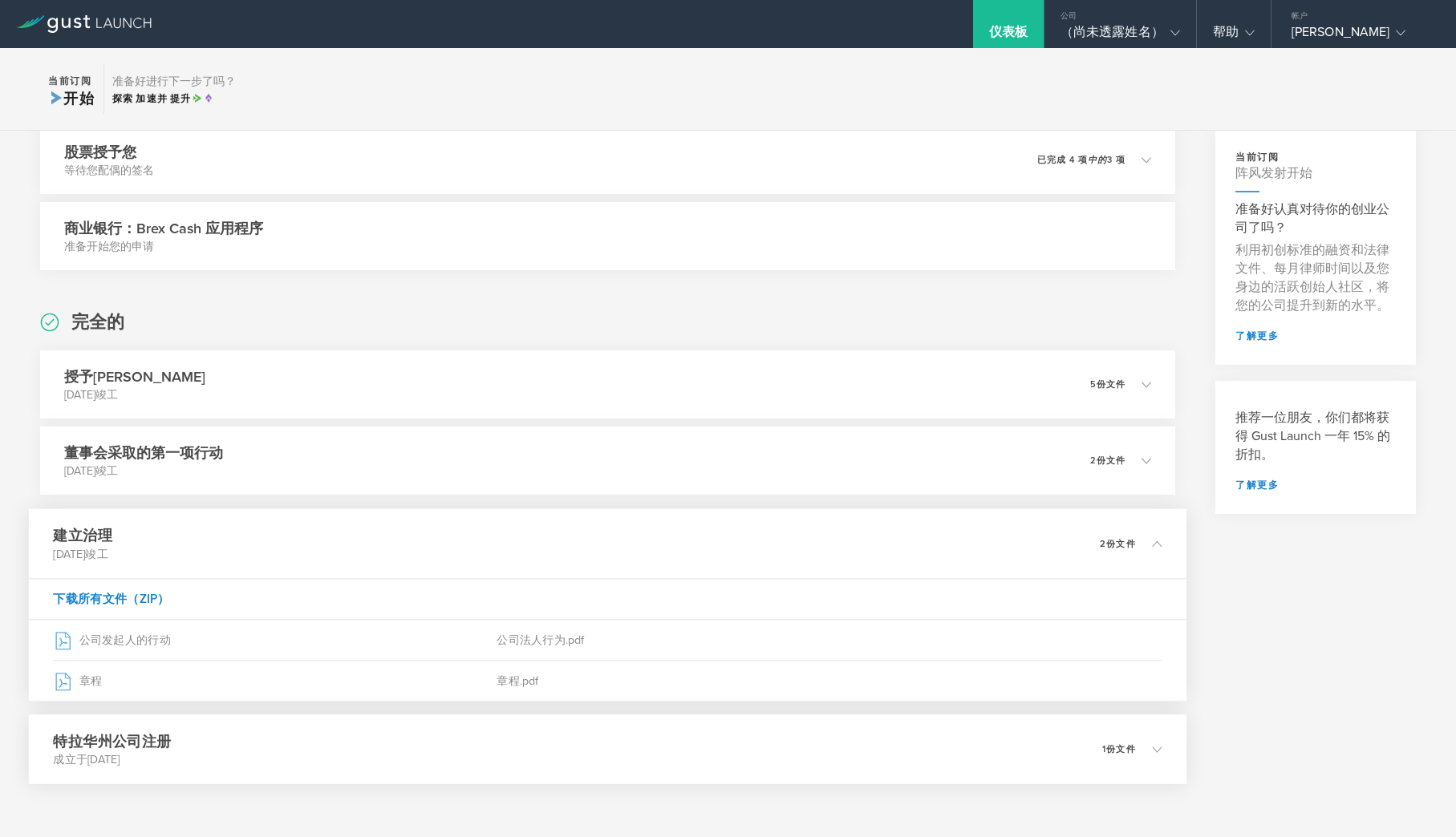
click at [1056, 749] on div "特拉华州公司注册 成立于[DATE] 1份文件" at bounding box center [608, 750] width 1158 height 70
